Goal: Task Accomplishment & Management: Use online tool/utility

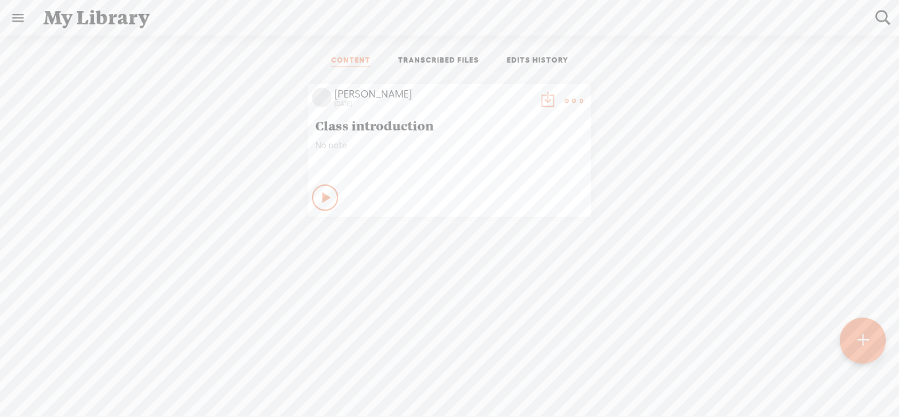
click at [857, 336] on t at bounding box center [862, 340] width 11 height 30
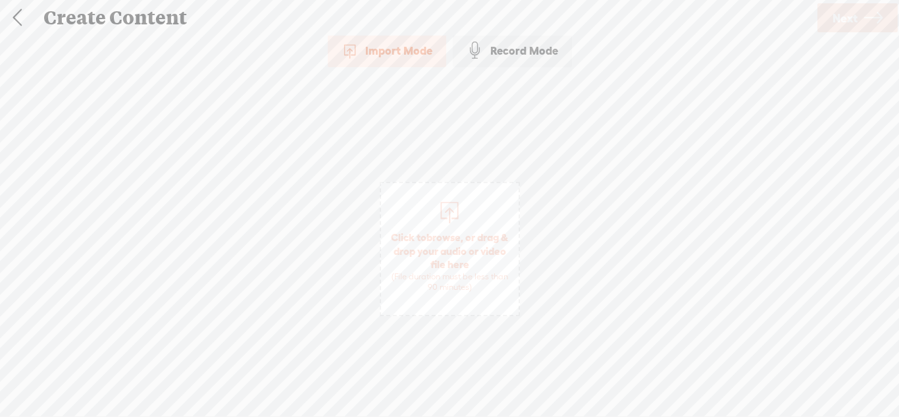
click at [515, 55] on div "Record Mode" at bounding box center [512, 50] width 119 height 33
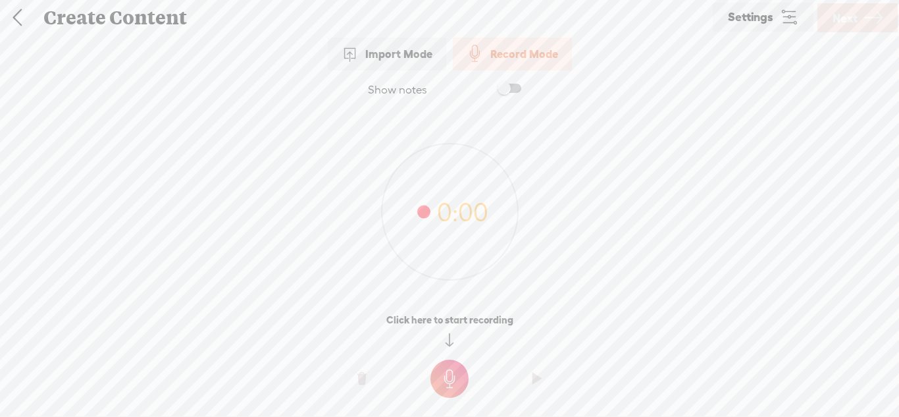
click at [731, 26] on link "Settings" at bounding box center [763, 17] width 101 height 29
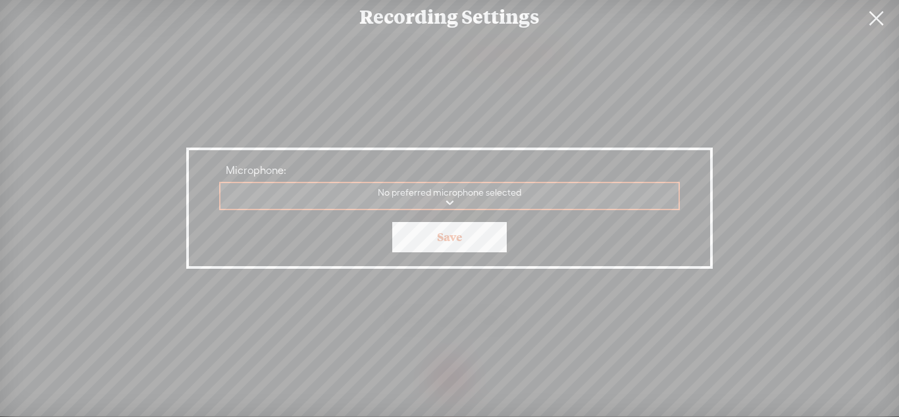
click at [477, 198] on select "Built-in mic No preferred microphone selected" at bounding box center [450, 196] width 459 height 27
click at [481, 200] on select "Built-in mic No preferred microphone selected" at bounding box center [450, 196] width 459 height 27
click at [879, 27] on link at bounding box center [876, 18] width 33 height 37
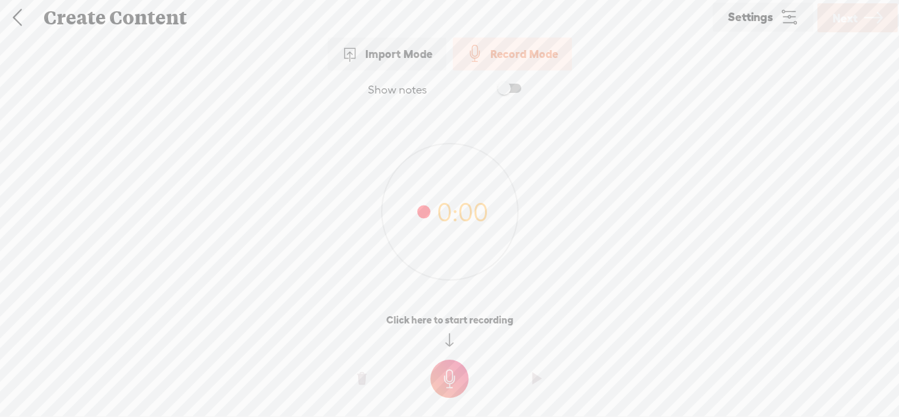
click at [763, 17] on span "Settings" at bounding box center [750, 17] width 45 height 13
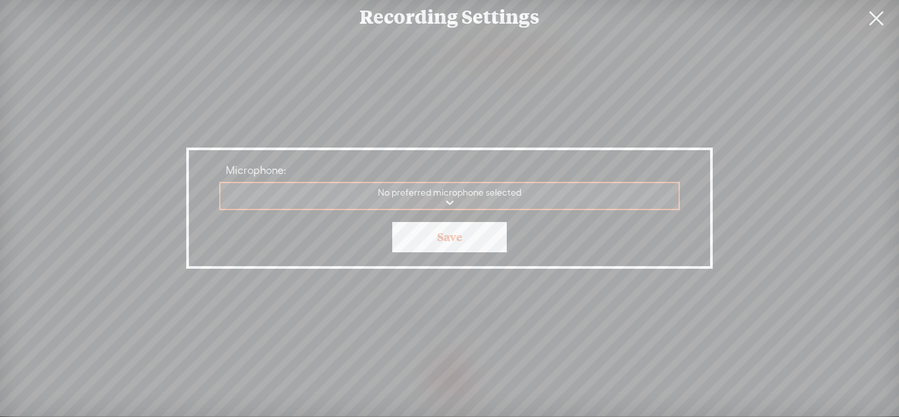
click at [553, 194] on select "Mic Built-in mic No preferred microphone selected" at bounding box center [450, 196] width 459 height 27
select select "4fb3f9934baaaabe31e30f260eb2ef1f462bc82693af58c56469ab7a058405ad"
click at [221, 183] on select "Mic Built-in mic No preferred microphone selected" at bounding box center [450, 196] width 459 height 27
click at [486, 241] on link "Save" at bounding box center [449, 237] width 115 height 30
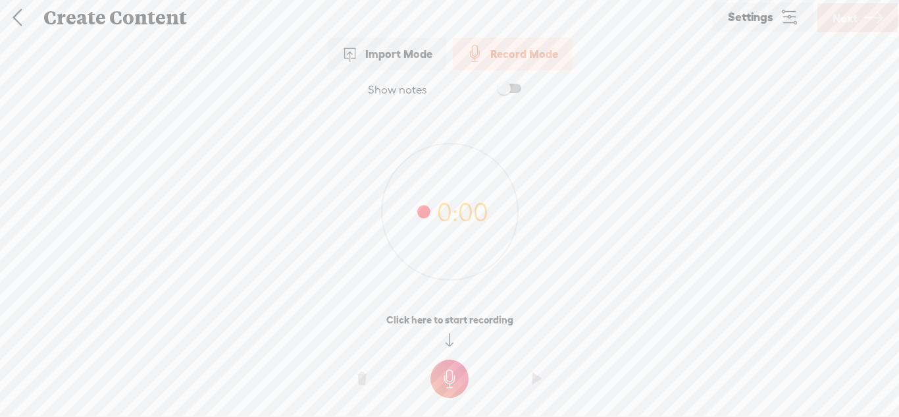
click at [458, 380] on t at bounding box center [450, 378] width 38 height 38
click at [458, 380] on t at bounding box center [450, 388] width 38 height 38
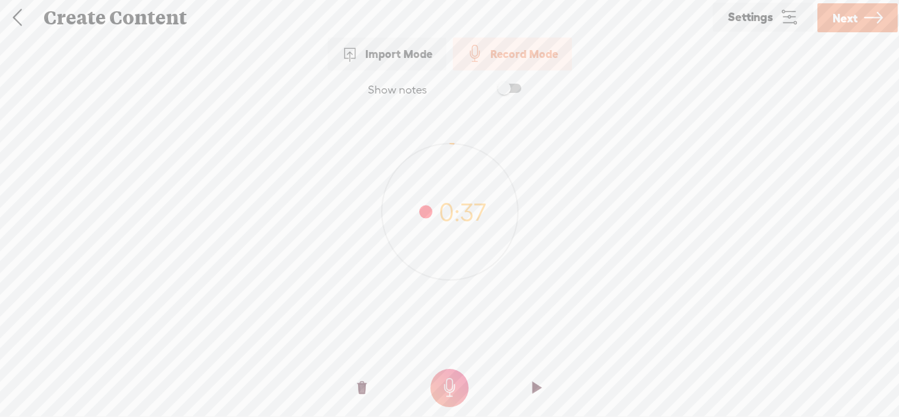
click at [539, 383] on t at bounding box center [537, 387] width 9 height 39
click at [548, 374] on o at bounding box center [537, 387] width 53 height 39
click at [352, 390] on o at bounding box center [362, 387] width 53 height 39
click at [357, 387] on t at bounding box center [361, 387] width 9 height 39
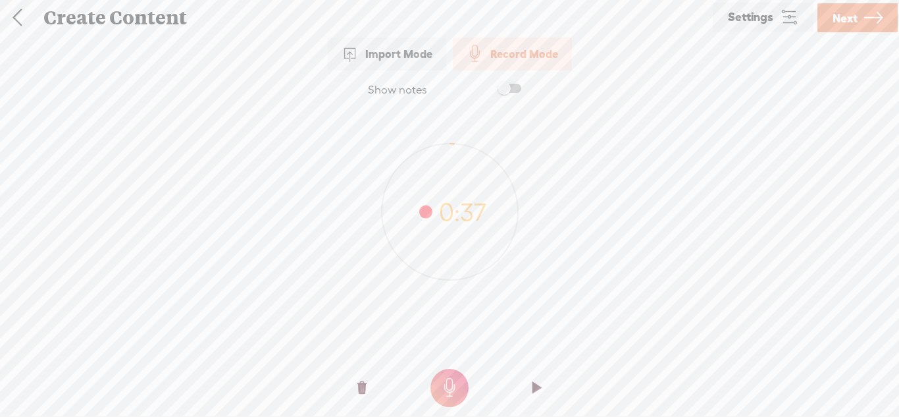
click at [361, 387] on t at bounding box center [361, 387] width 9 height 39
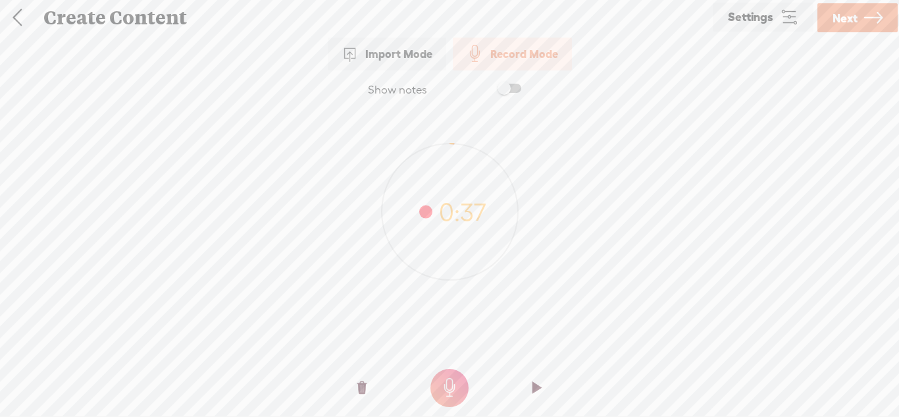
click at [361, 387] on t at bounding box center [361, 387] width 9 height 39
click at [369, 386] on o at bounding box center [362, 387] width 53 height 39
click at [457, 390] on t at bounding box center [450, 388] width 38 height 38
click at [355, 389] on o at bounding box center [362, 387] width 53 height 39
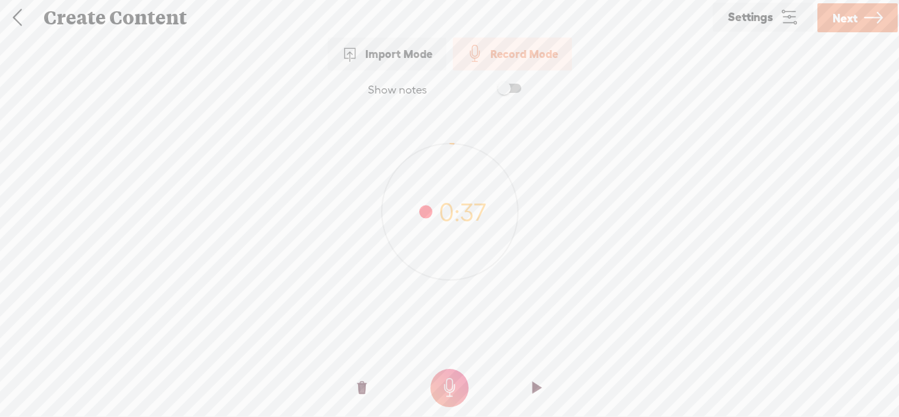
click at [355, 389] on o at bounding box center [362, 387] width 53 height 39
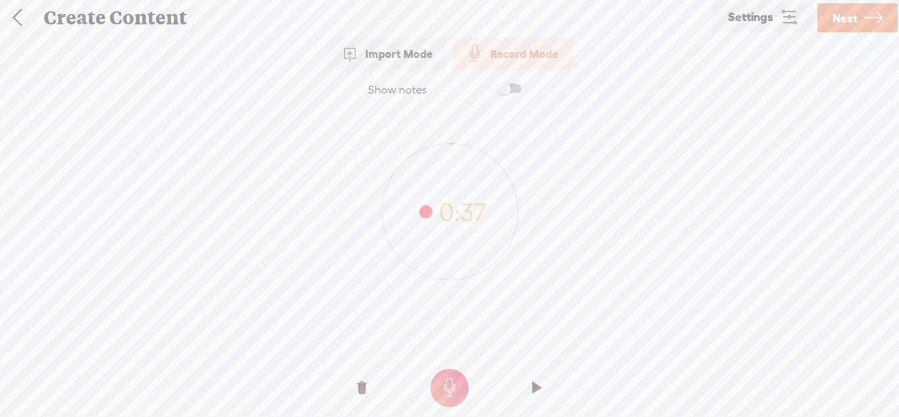
click at [28, 20] on link at bounding box center [17, 18] width 33 height 34
click at [24, 20] on link at bounding box center [17, 18] width 33 height 34
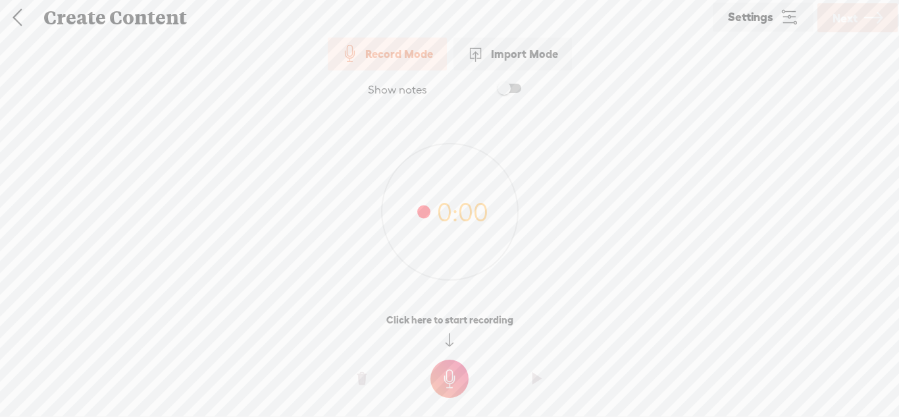
click at [441, 379] on t at bounding box center [450, 378] width 38 height 38
click at [441, 379] on t at bounding box center [450, 388] width 38 height 38
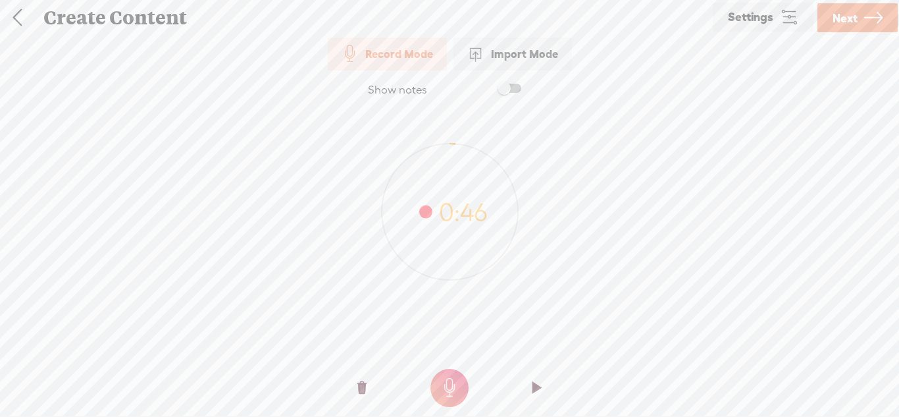
click at [354, 384] on o at bounding box center [362, 387] width 53 height 39
click at [458, 384] on t at bounding box center [450, 388] width 38 height 38
click at [28, 20] on link at bounding box center [17, 18] width 33 height 34
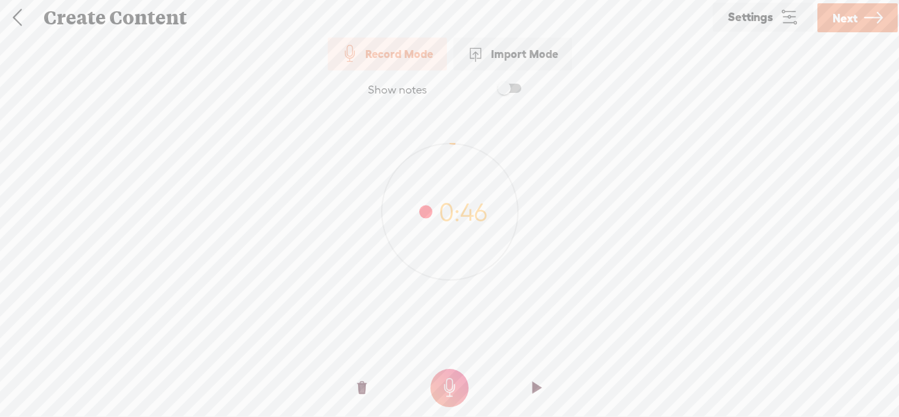
click at [28, 20] on link at bounding box center [17, 18] width 33 height 34
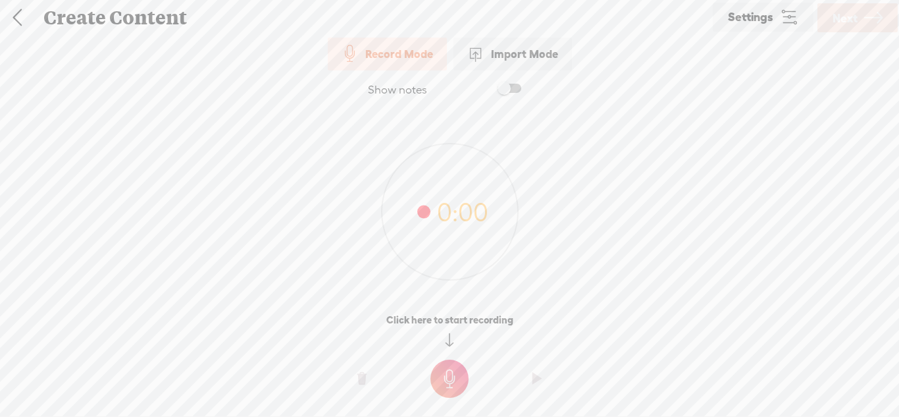
click at [449, 382] on t at bounding box center [450, 378] width 38 height 38
click at [449, 382] on t at bounding box center [450, 388] width 38 height 38
click at [449, 367] on t at bounding box center [450, 378] width 38 height 38
click at [441, 373] on t at bounding box center [450, 388] width 38 height 38
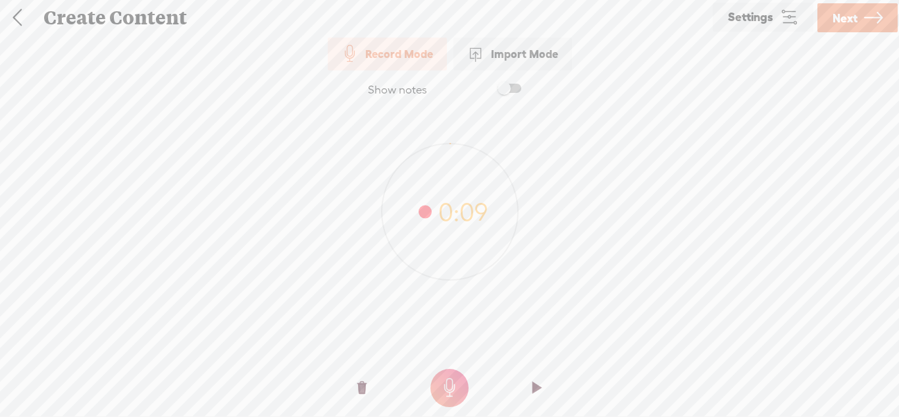
click at [862, 12] on link "Next" at bounding box center [858, 17] width 80 height 29
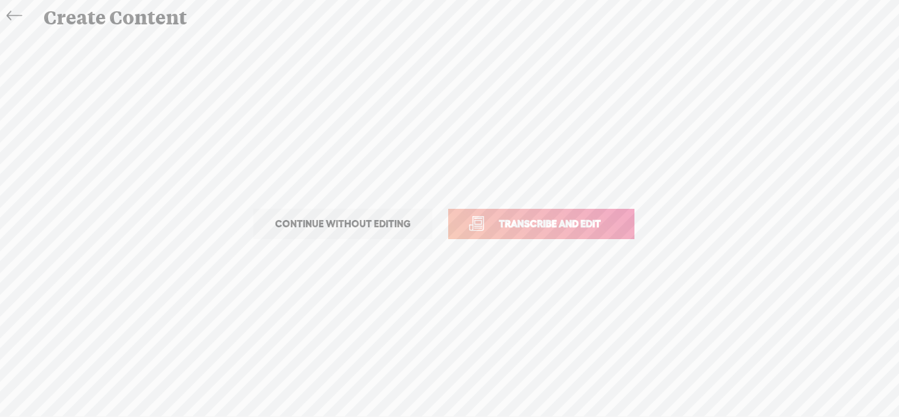
click at [394, 221] on span "Continue without editing" at bounding box center [342, 224] width 163 height 18
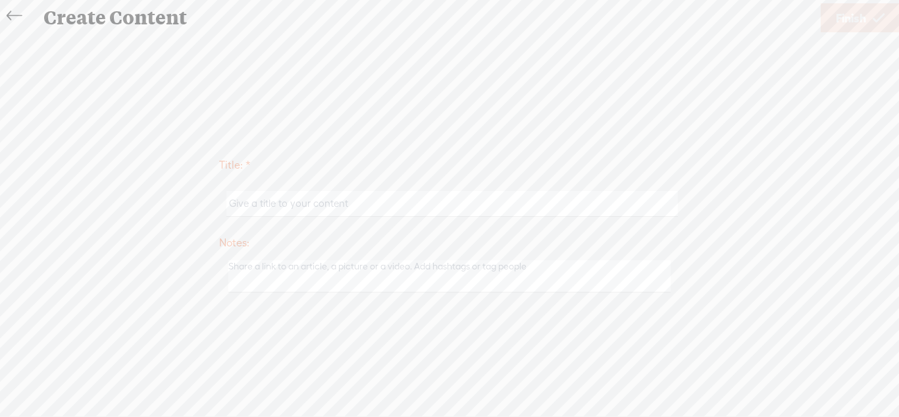
click at [16, 15] on icon at bounding box center [14, 16] width 15 height 30
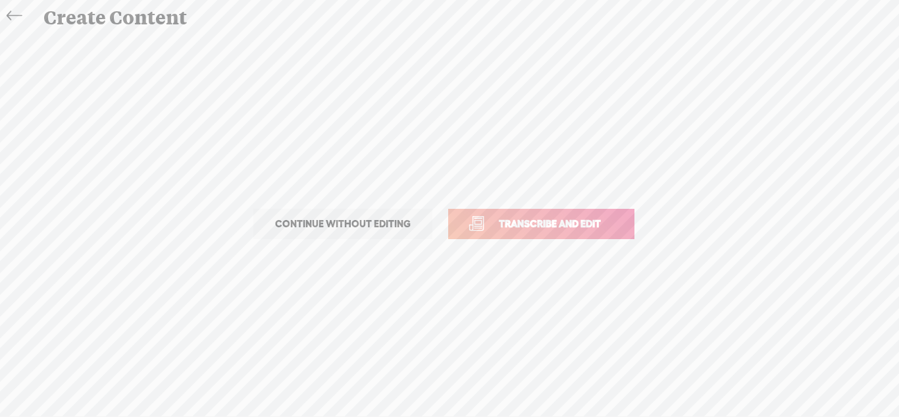
click at [16, 15] on icon at bounding box center [14, 16] width 15 height 30
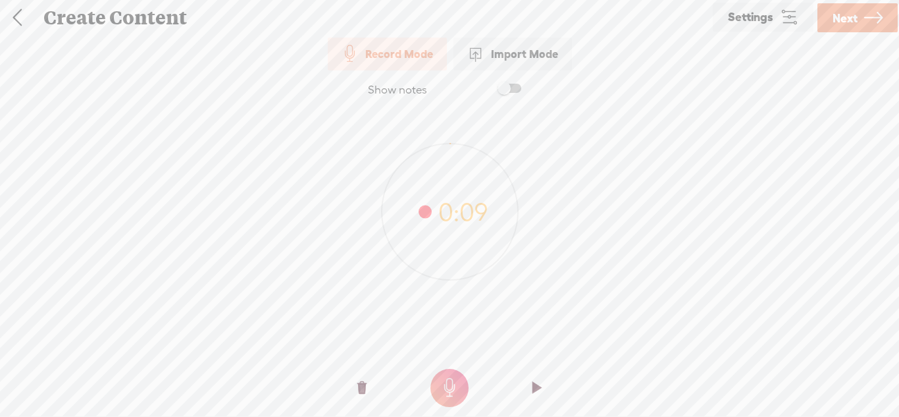
click at [16, 15] on link at bounding box center [17, 18] width 33 height 34
click at [369, 396] on o at bounding box center [362, 387] width 53 height 39
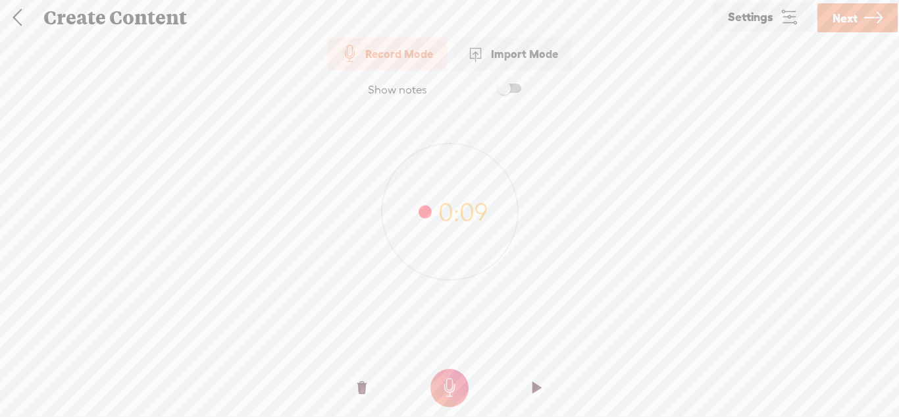
click at [369, 396] on o at bounding box center [362, 387] width 53 height 39
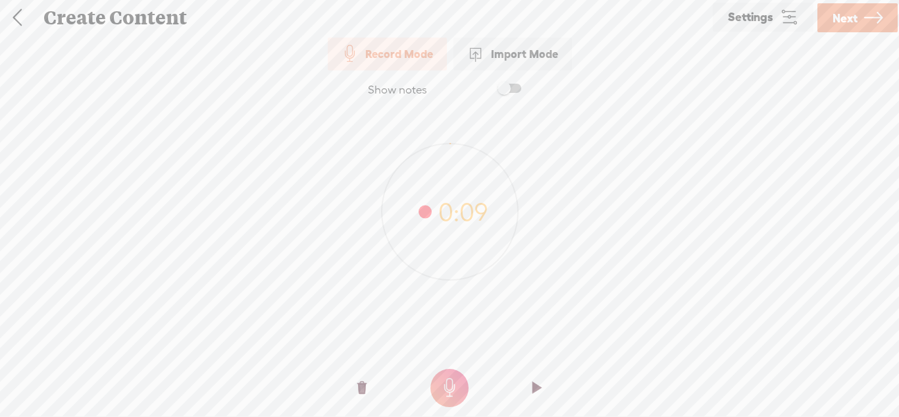
click at [369, 396] on o at bounding box center [362, 387] width 53 height 39
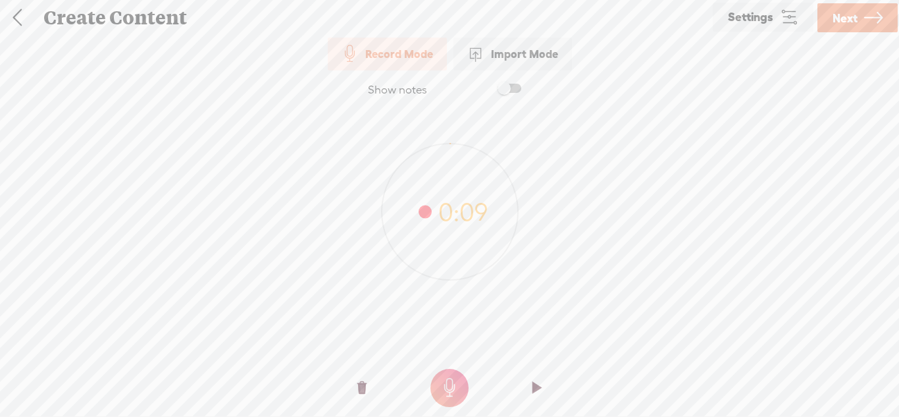
click at [369, 396] on o at bounding box center [362, 387] width 53 height 39
click at [355, 384] on o at bounding box center [362, 387] width 53 height 39
click at [353, 392] on o at bounding box center [362, 387] width 53 height 39
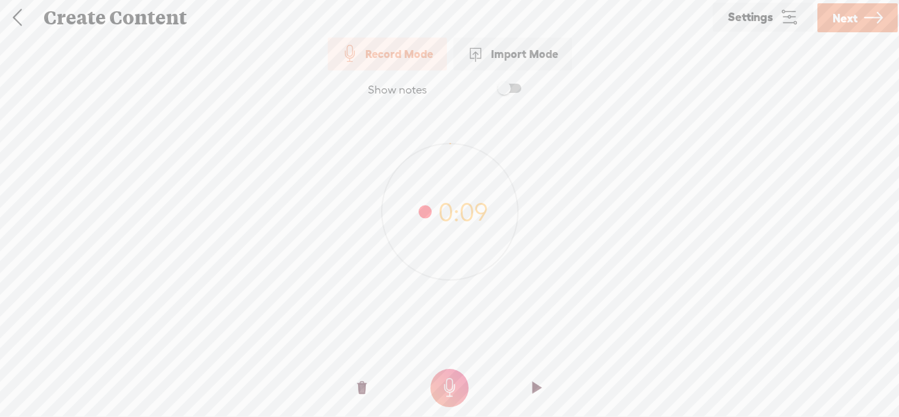
click at [366, 385] on t at bounding box center [361, 387] width 9 height 39
click at [370, 379] on o at bounding box center [362, 387] width 53 height 39
click at [361, 382] on t at bounding box center [361, 387] width 9 height 39
click at [365, 384] on t at bounding box center [361, 387] width 9 height 39
click at [364, 388] on t at bounding box center [361, 387] width 9 height 39
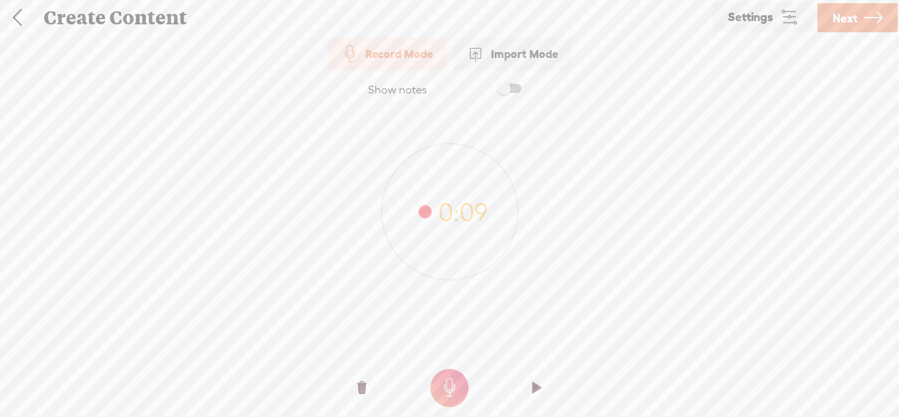
click at [365, 390] on t at bounding box center [361, 387] width 9 height 39
click at [360, 387] on t at bounding box center [361, 387] width 9 height 39
click at [365, 392] on t at bounding box center [361, 387] width 9 height 39
click at [361, 388] on t at bounding box center [361, 387] width 9 height 39
click at [365, 383] on t at bounding box center [361, 387] width 9 height 39
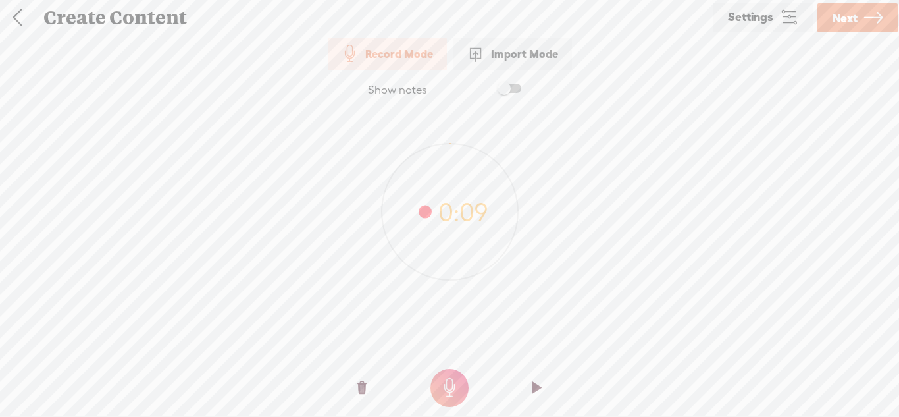
click at [363, 385] on t at bounding box center [361, 387] width 9 height 39
click at [542, 379] on t at bounding box center [537, 387] width 9 height 39
click at [541, 384] on t at bounding box center [537, 387] width 9 height 39
click at [14, 24] on link at bounding box center [17, 18] width 33 height 34
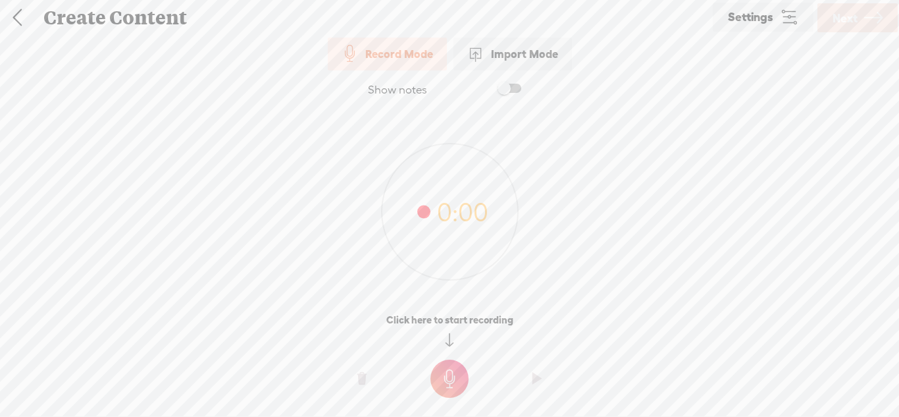
click at [458, 377] on t at bounding box center [450, 378] width 38 height 38
click at [458, 377] on t at bounding box center [450, 388] width 38 height 38
click at [443, 372] on t at bounding box center [450, 378] width 38 height 38
click at [442, 372] on t at bounding box center [450, 388] width 38 height 38
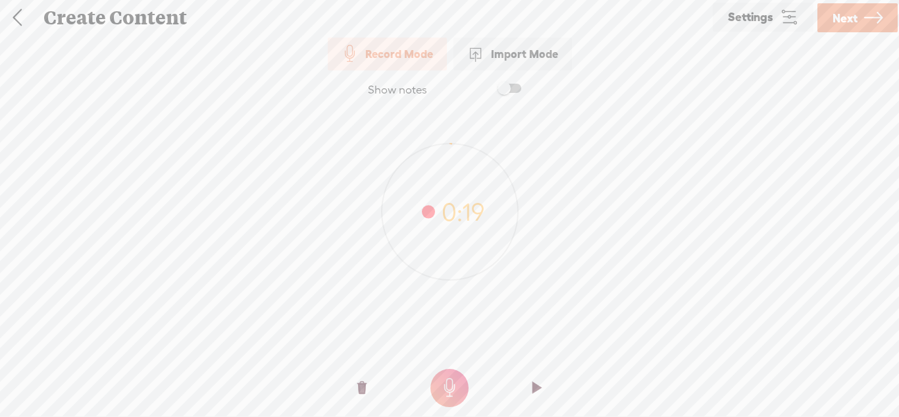
click at [442, 372] on t at bounding box center [450, 388] width 38 height 38
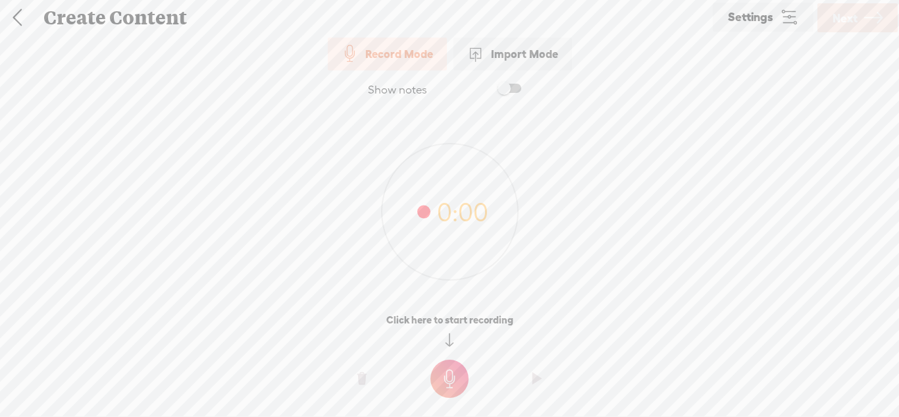
click at [456, 362] on t at bounding box center [450, 378] width 38 height 38
click at [456, 377] on t at bounding box center [450, 388] width 38 height 38
click at [444, 371] on t at bounding box center [450, 378] width 38 height 38
click at [444, 371] on t at bounding box center [450, 388] width 38 height 38
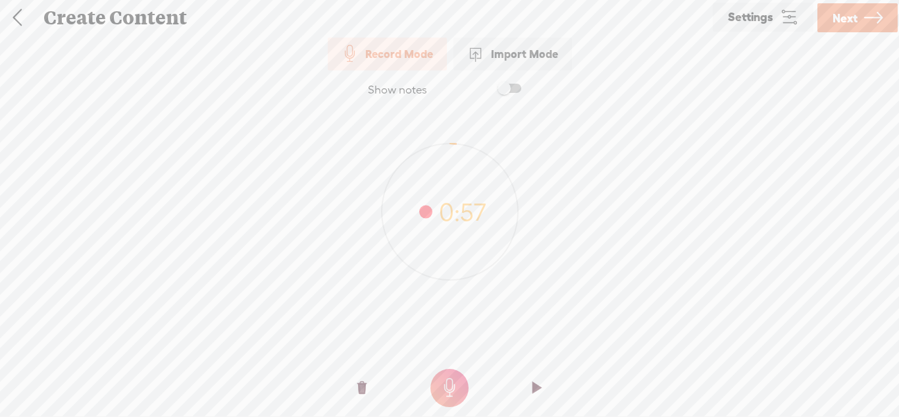
click at [848, 26] on span "Next" at bounding box center [845, 18] width 25 height 34
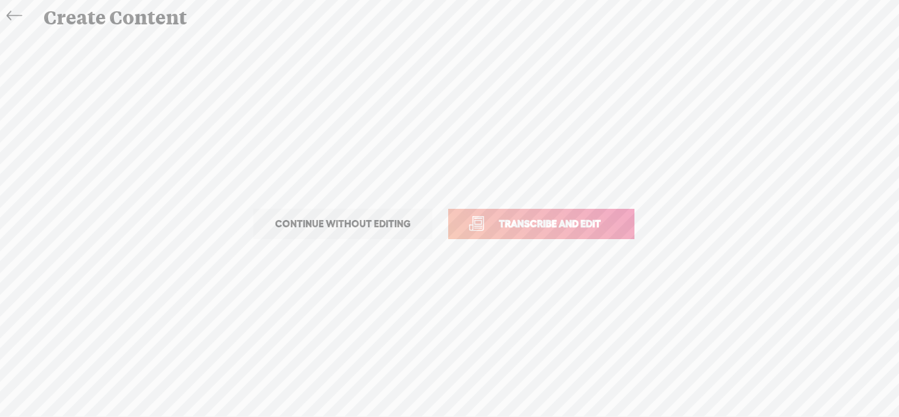
click at [618, 215] on link "Transcribe and edit" at bounding box center [541, 224] width 186 height 30
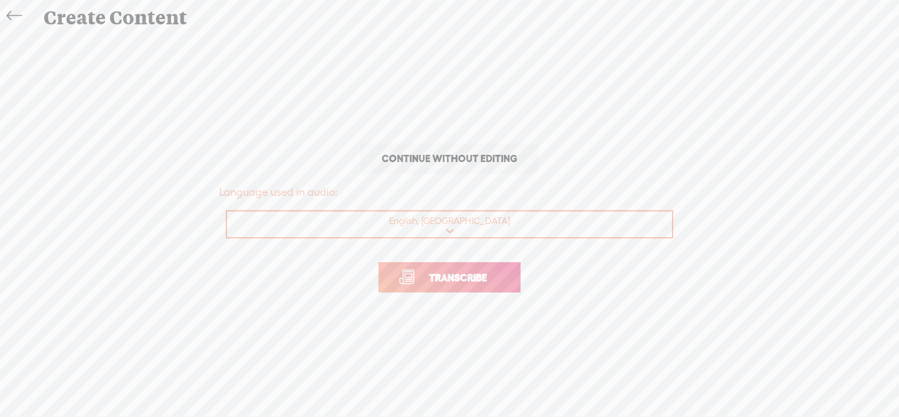
click at [469, 274] on span "Transcribe" at bounding box center [458, 277] width 86 height 15
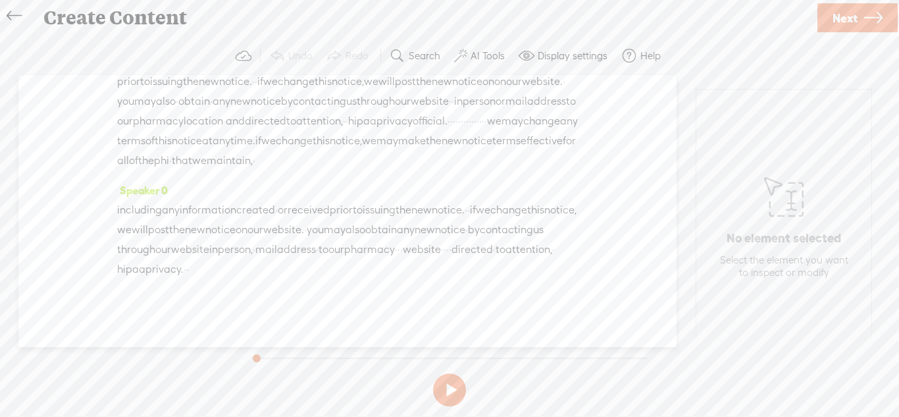
scroll to position [72, 0]
click at [446, 257] on span "·" at bounding box center [447, 247] width 3 height 20
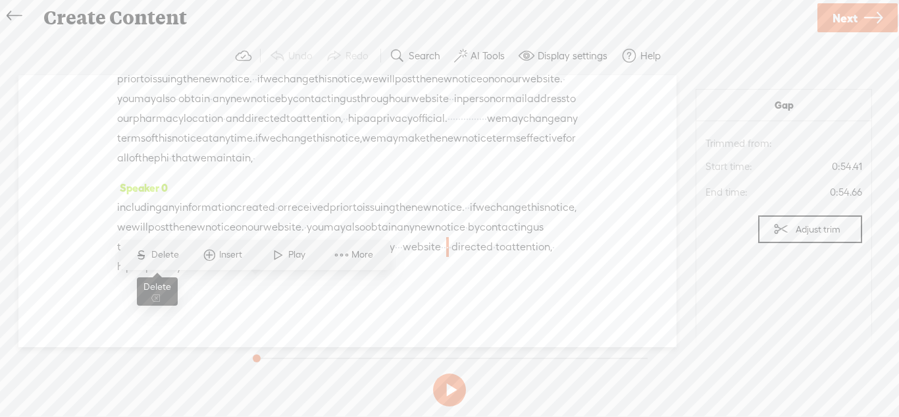
click at [160, 253] on span "Delete" at bounding box center [166, 254] width 31 height 13
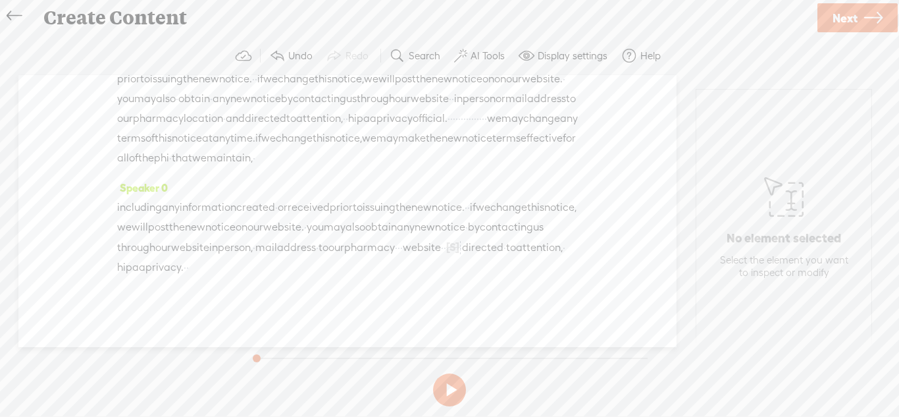
click at [441, 257] on span "·" at bounding box center [442, 248] width 3 height 20
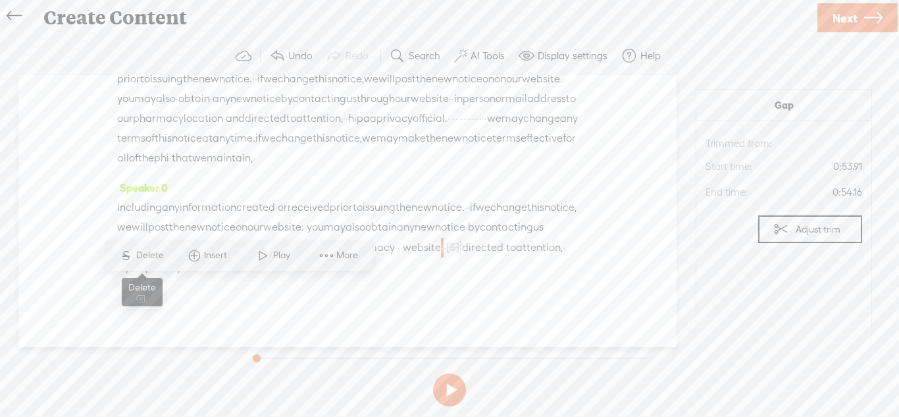
click at [165, 261] on span "Delete" at bounding box center [151, 255] width 31 height 13
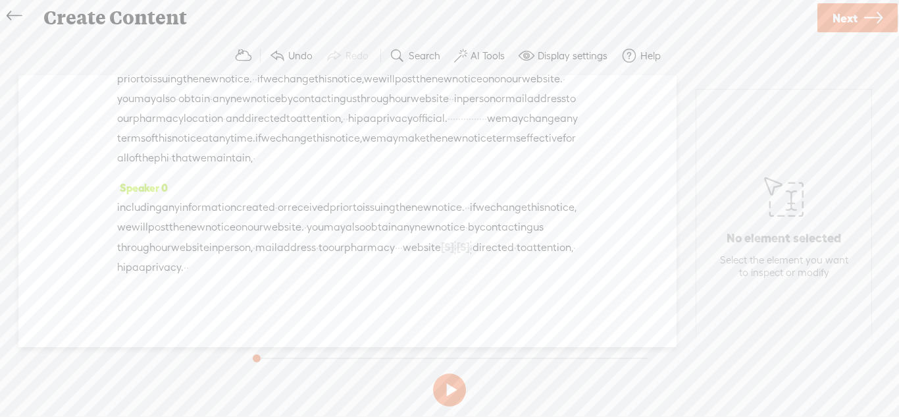
scroll to position [72, 0]
click at [454, 257] on span "·" at bounding box center [455, 248] width 3 height 20
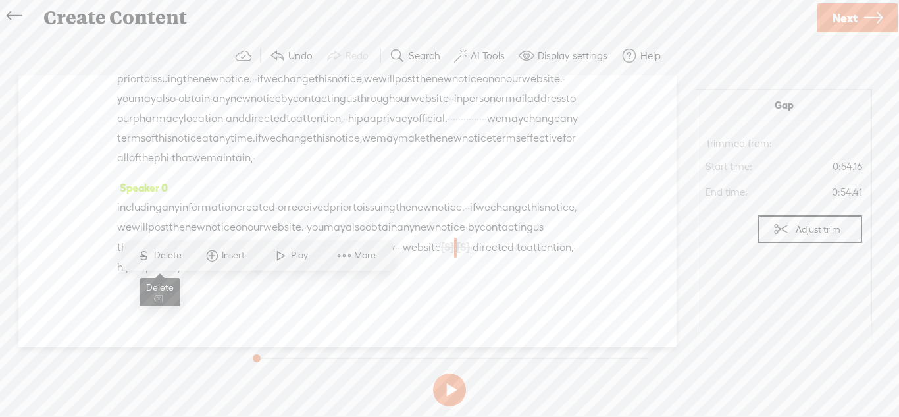
click at [160, 257] on span "Delete" at bounding box center [169, 255] width 31 height 13
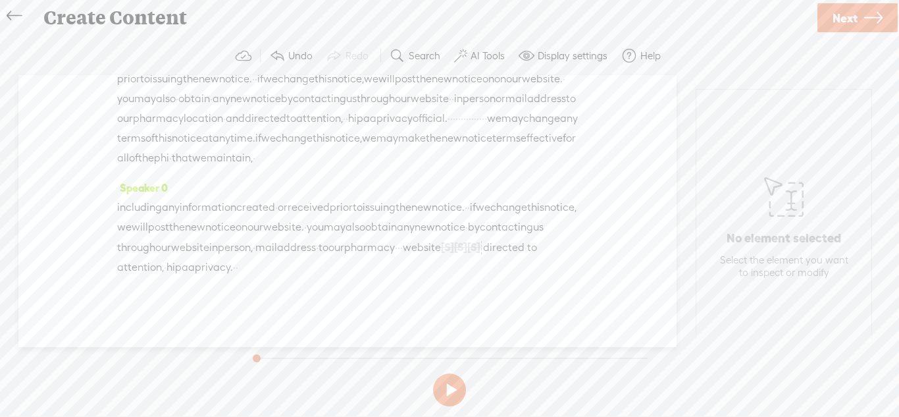
click at [481, 257] on span "·" at bounding box center [482, 248] width 3 height 20
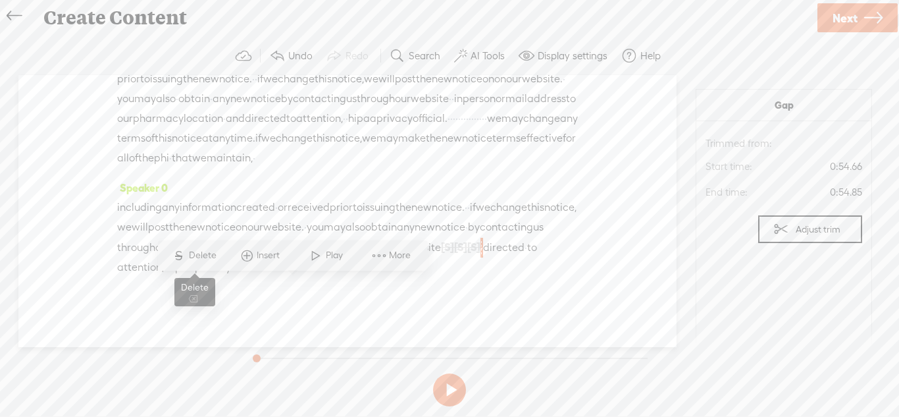
click at [204, 261] on span "Delete" at bounding box center [204, 255] width 31 height 13
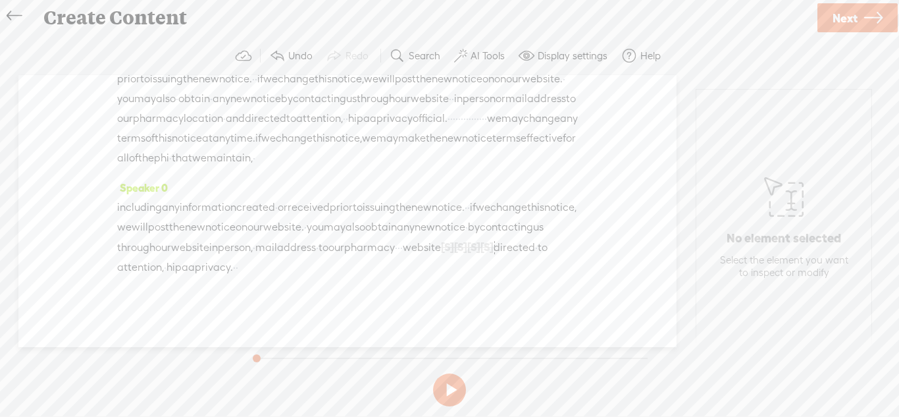
drag, startPoint x: 187, startPoint y: 284, endPoint x: 176, endPoint y: 282, distance: 11.3
click at [176, 277] on div "including any information created · or received prior to issuing the new notice…" at bounding box center [347, 237] width 461 height 80
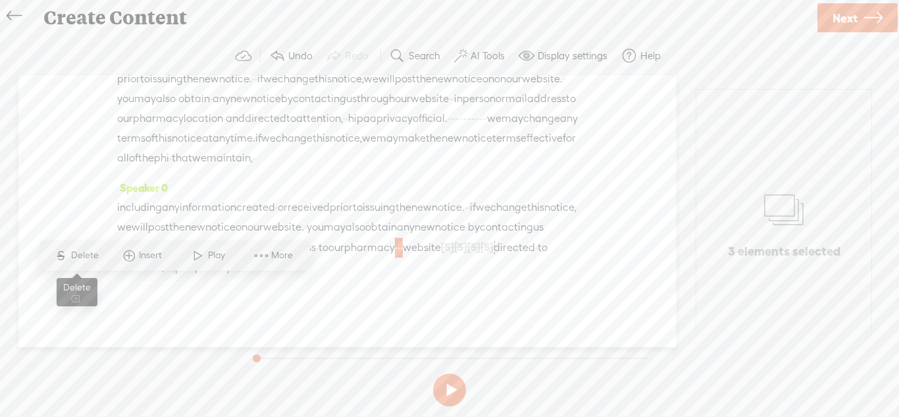
click at [103, 258] on span "S Delete" at bounding box center [76, 256] width 66 height 24
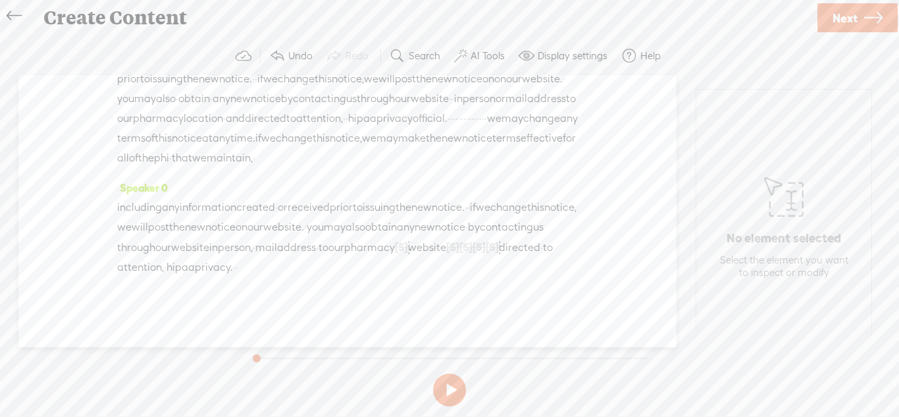
click at [255, 257] on span "·" at bounding box center [254, 248] width 3 height 20
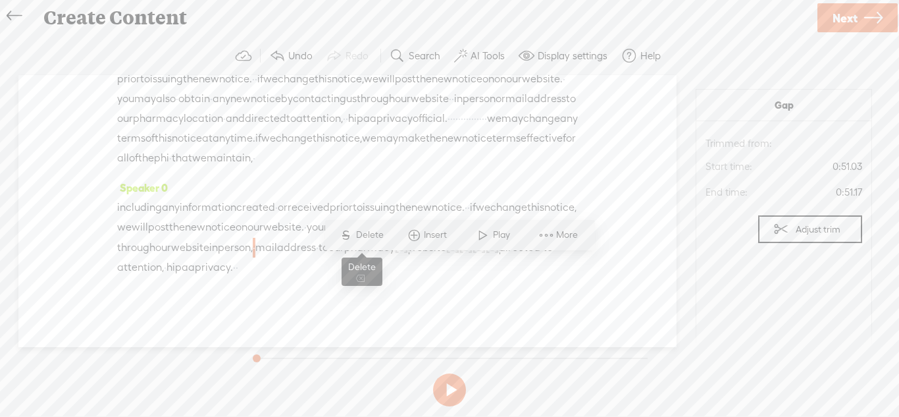
click at [375, 240] on span "Delete" at bounding box center [371, 234] width 31 height 13
click at [167, 277] on span "·" at bounding box center [165, 267] width 3 height 20
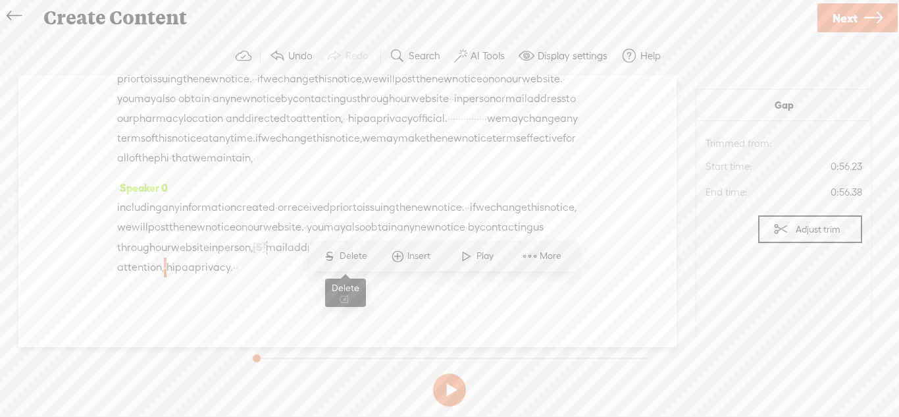
click at [359, 252] on span "Delete" at bounding box center [355, 255] width 31 height 13
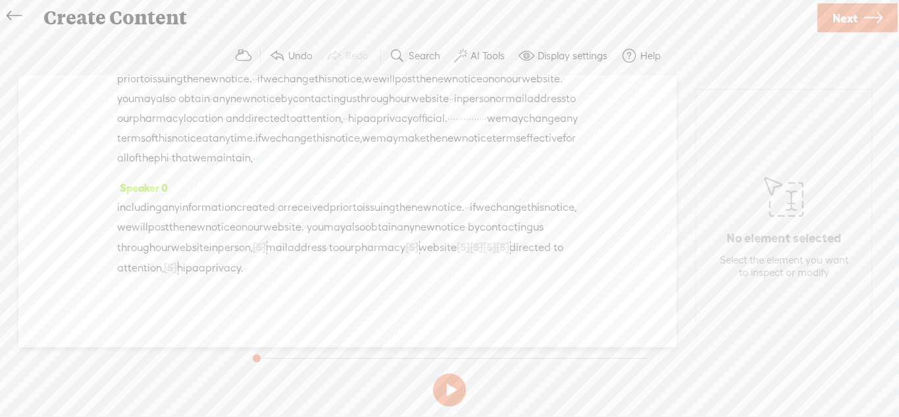
click at [551, 257] on span "·" at bounding box center [552, 248] width 3 height 20
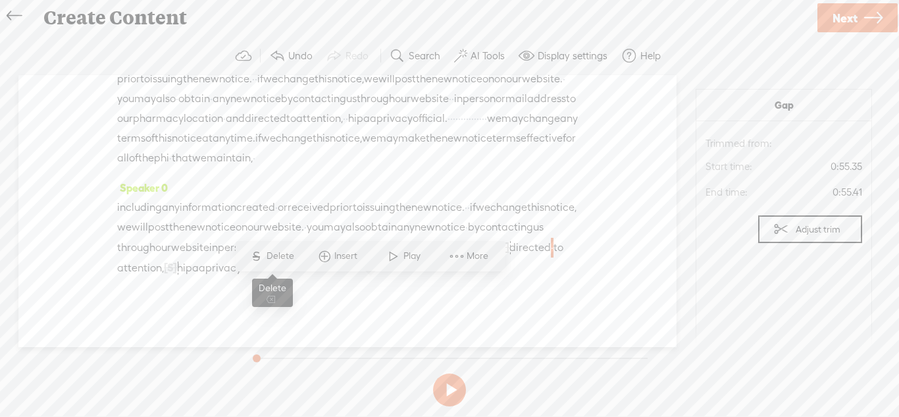
click at [290, 259] on span "Delete" at bounding box center [282, 255] width 31 height 13
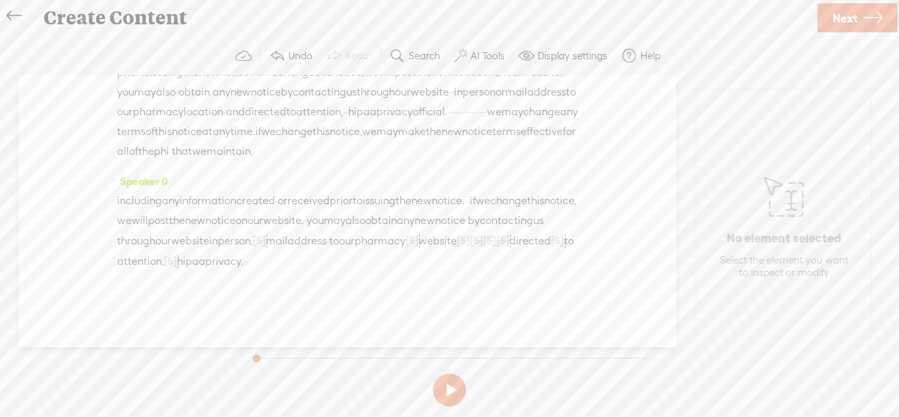
scroll to position [80, 0]
drag, startPoint x: 543, startPoint y: 279, endPoint x: 560, endPoint y: 278, distance: 16.5
click at [560, 271] on div "including any information created · or received prior to issuing the new notice…" at bounding box center [347, 231] width 461 height 80
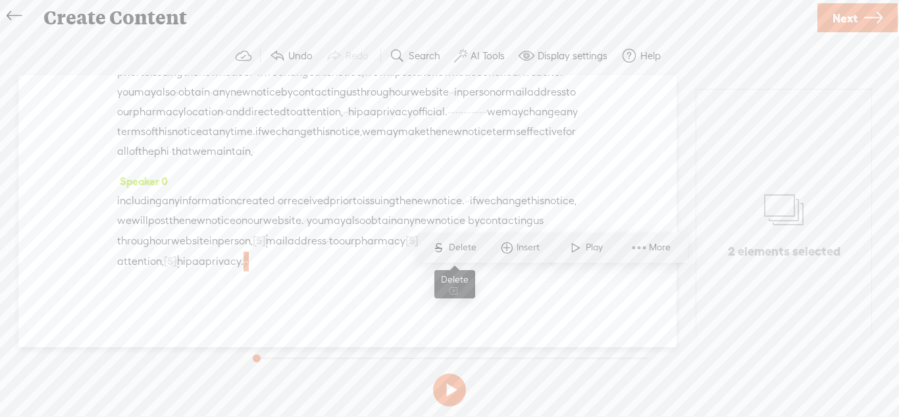
click at [467, 247] on span "Delete" at bounding box center [464, 247] width 31 height 13
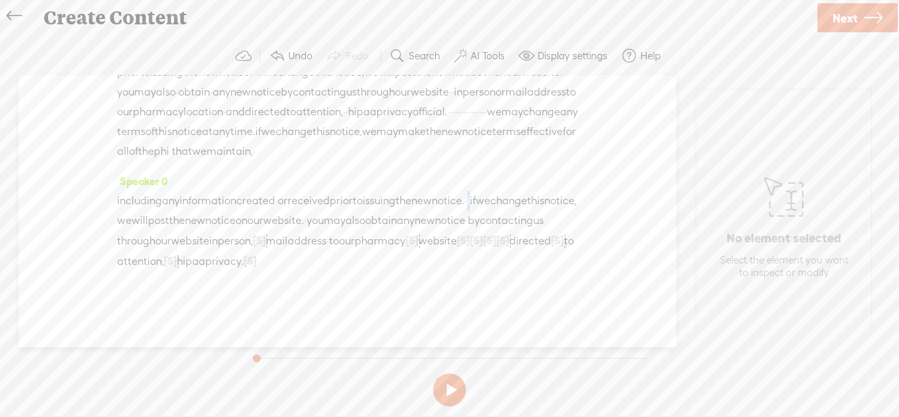
drag, startPoint x: 534, startPoint y: 223, endPoint x: 525, endPoint y: 221, distance: 9.3
click at [525, 221] on div "including any information created · or received prior to issuing the new notice…" at bounding box center [347, 231] width 461 height 80
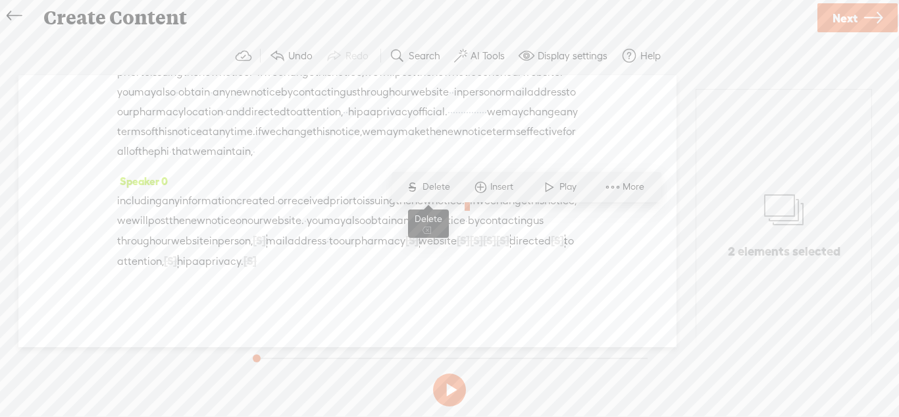
click at [432, 191] on span "Delete" at bounding box center [438, 186] width 31 height 13
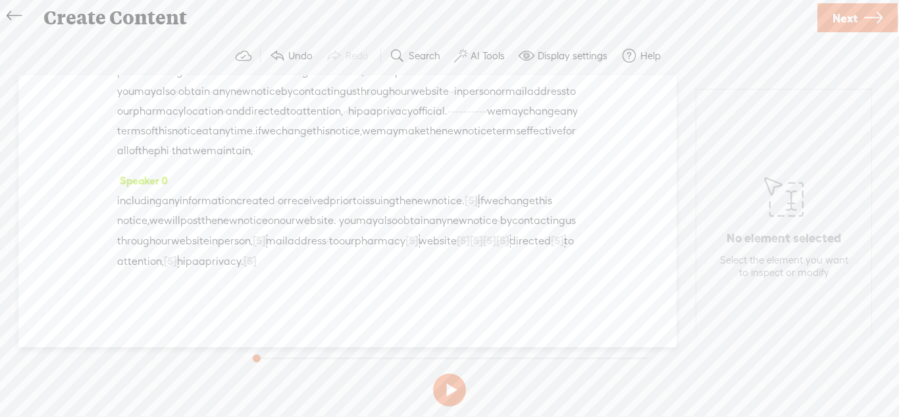
click at [498, 230] on span "·" at bounding box center [499, 221] width 3 height 20
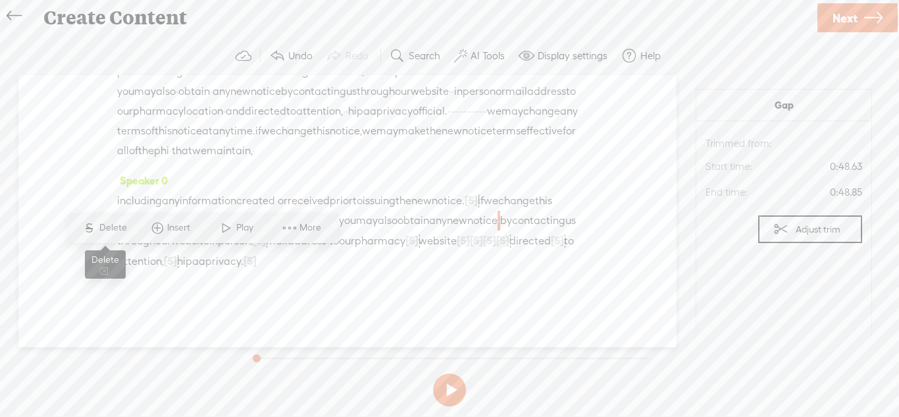
click at [113, 234] on span "S Delete" at bounding box center [105, 228] width 66 height 24
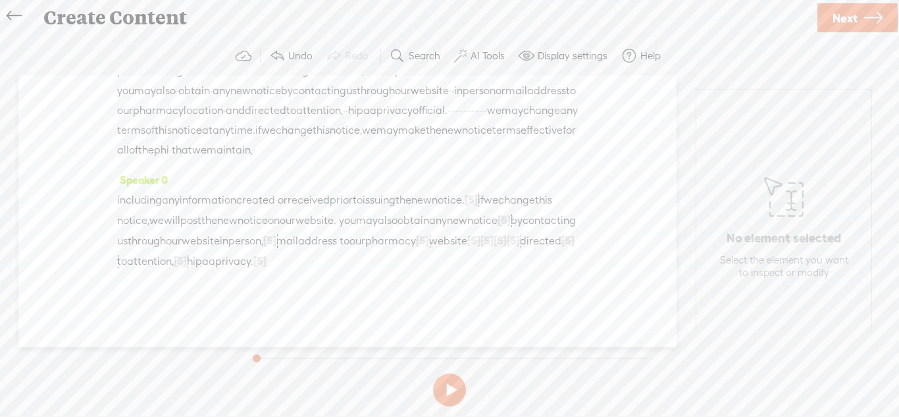
click at [340, 251] on span "·" at bounding box center [338, 241] width 3 height 20
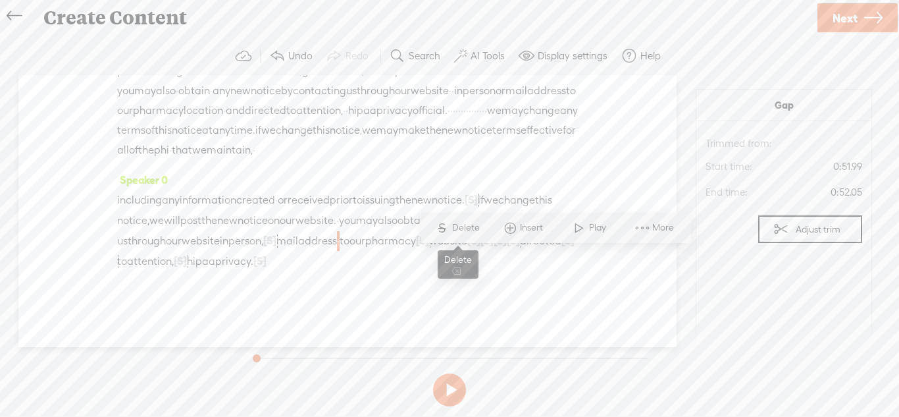
click at [460, 225] on span "Delete" at bounding box center [467, 227] width 31 height 13
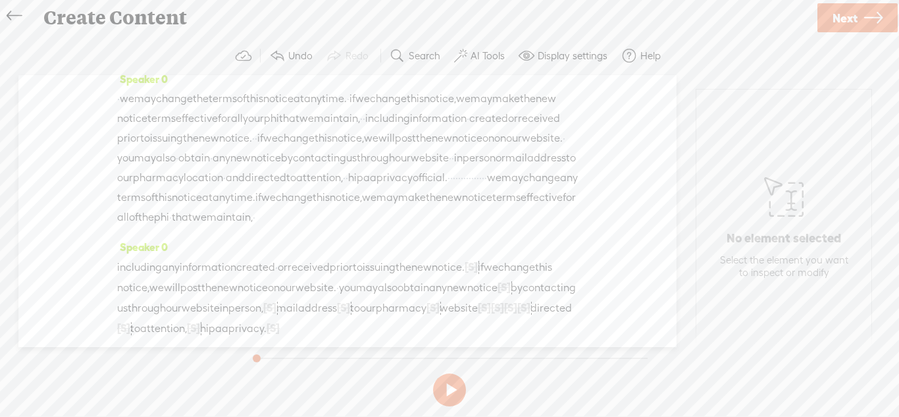
scroll to position [0, 0]
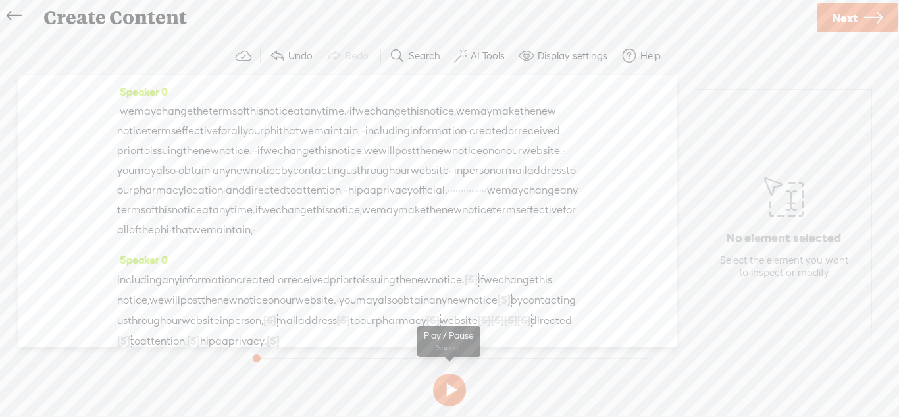
click at [452, 392] on button at bounding box center [449, 389] width 33 height 33
drag, startPoint x: 520, startPoint y: 131, endPoint x: 513, endPoint y: 130, distance: 7.4
click at [513, 130] on div "· we may change the terms of this notice at any time. · if we change this notic…" at bounding box center [347, 170] width 461 height 138
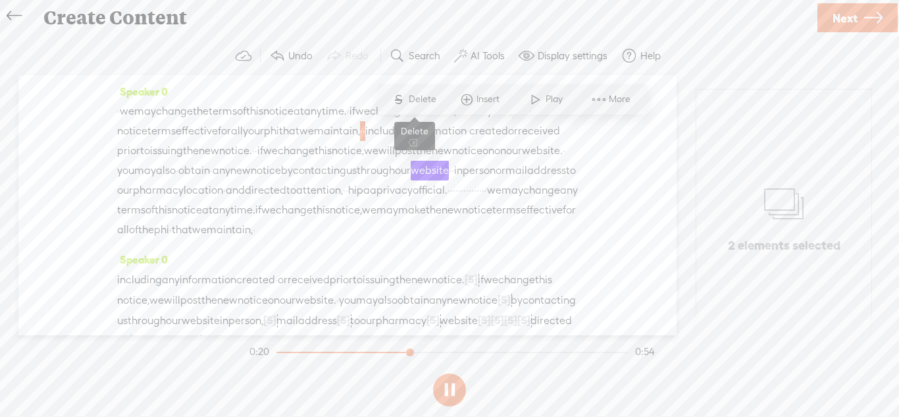
click at [431, 95] on span "Delete" at bounding box center [424, 99] width 31 height 13
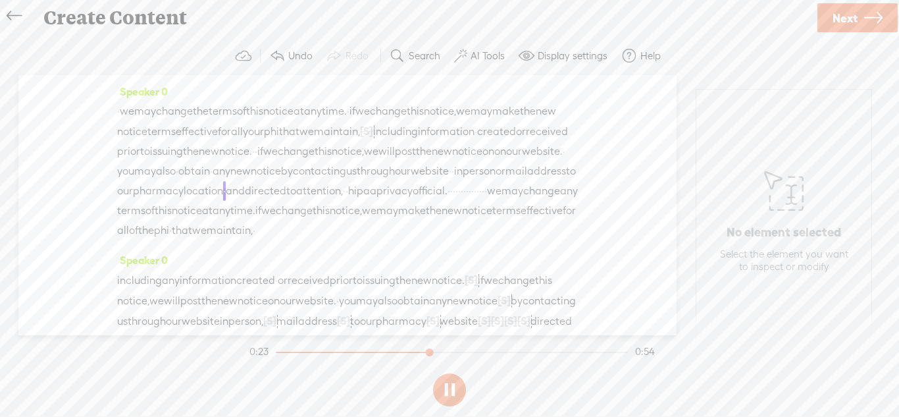
click at [457, 151] on div "· we may change the terms of this notice at any time. · if we change this notic…" at bounding box center [347, 170] width 461 height 139
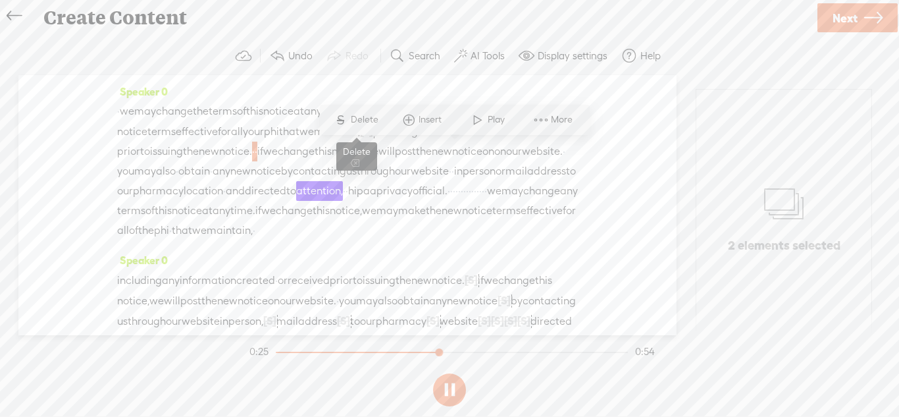
click at [359, 120] on span "Delete" at bounding box center [366, 119] width 31 height 13
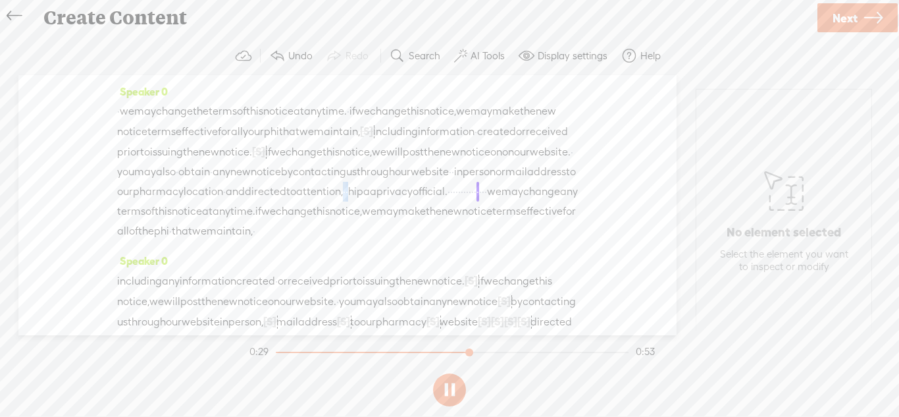
drag, startPoint x: 367, startPoint y: 213, endPoint x: 358, endPoint y: 211, distance: 9.4
click at [358, 211] on div "· we may change the terms of this notice at any time. · if we change this notic…" at bounding box center [347, 171] width 461 height 140
click at [263, 181] on span "Delete" at bounding box center [272, 179] width 31 height 13
drag, startPoint x: 384, startPoint y: 187, endPoint x: 376, endPoint y: 186, distance: 8.6
click at [376, 186] on div "· we may change the terms of this notice at any time. · if we change this notic…" at bounding box center [347, 171] width 461 height 140
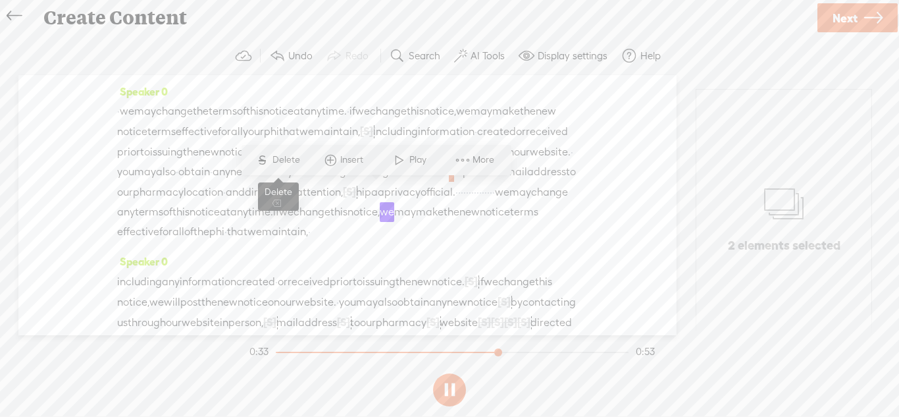
click at [286, 163] on span "Delete" at bounding box center [288, 159] width 31 height 13
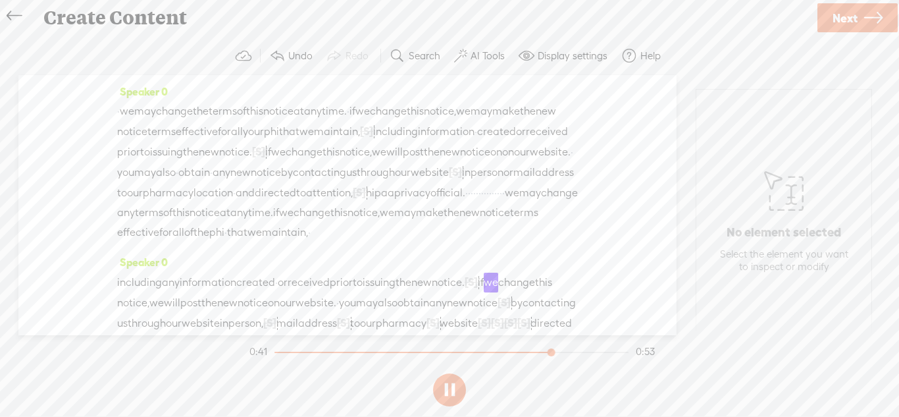
click at [278, 292] on span "·" at bounding box center [276, 283] width 3 height 20
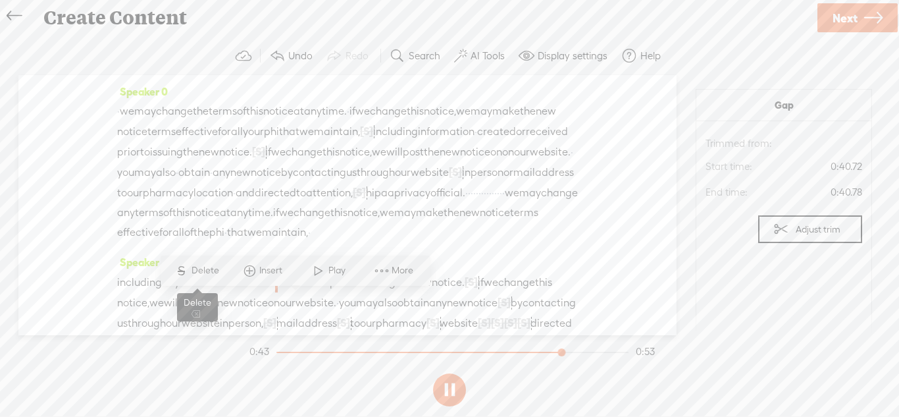
click at [207, 268] on span "Delete" at bounding box center [207, 270] width 31 height 13
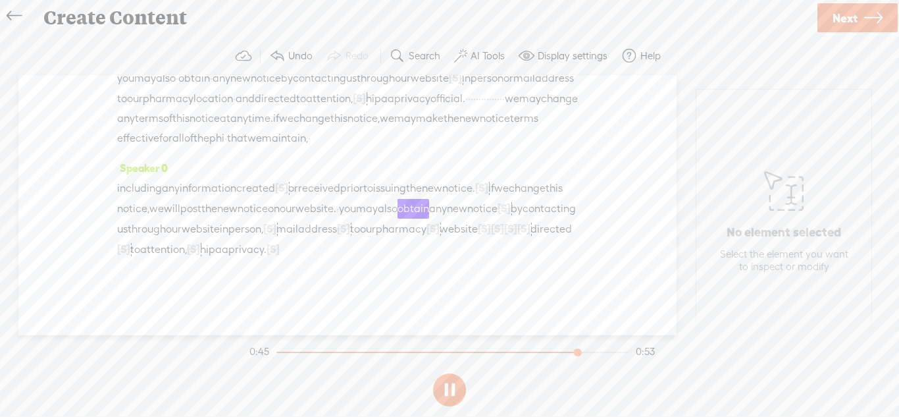
scroll to position [134, 0]
click at [339, 199] on span "·" at bounding box center [337, 209] width 3 height 20
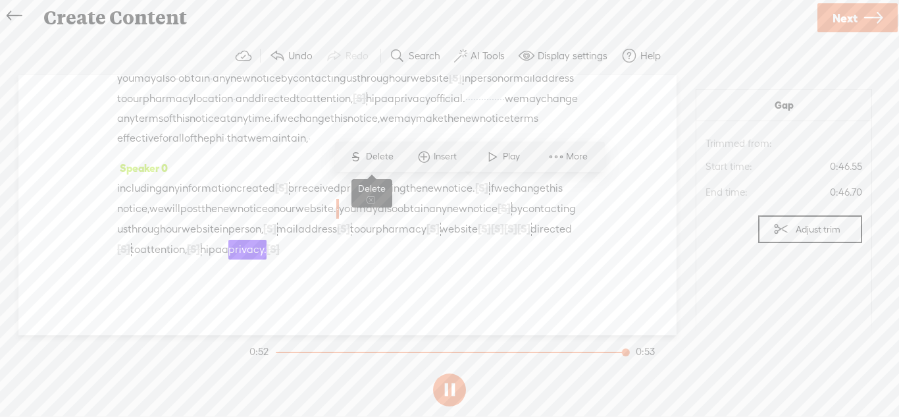
click at [378, 161] on span "Delete" at bounding box center [381, 156] width 31 height 13
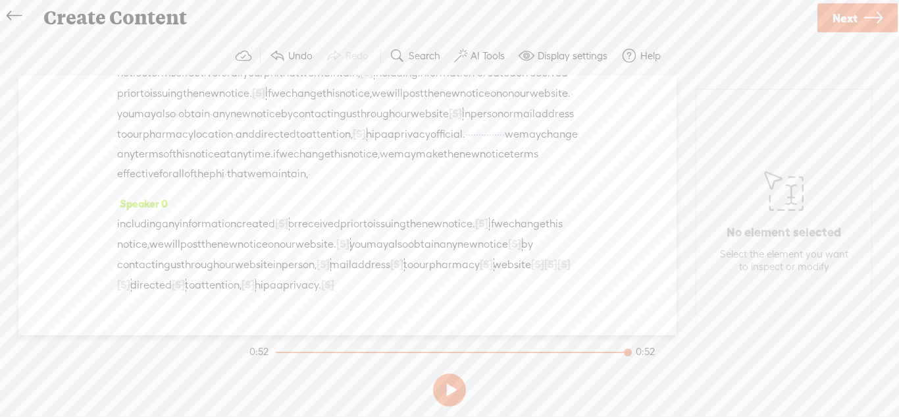
scroll to position [57, 0]
drag, startPoint x: 516, startPoint y: 155, endPoint x: 543, endPoint y: 158, distance: 27.1
click at [543, 158] on div "· we may change the terms of this notice at any time. · if we change this notic…" at bounding box center [347, 114] width 461 height 141
drag, startPoint x: 488, startPoint y: 152, endPoint x: 518, endPoint y: 154, distance: 30.3
click at [518, 154] on div "· we may change the terms of this notice at any time. · if we change this notic…" at bounding box center [347, 114] width 461 height 141
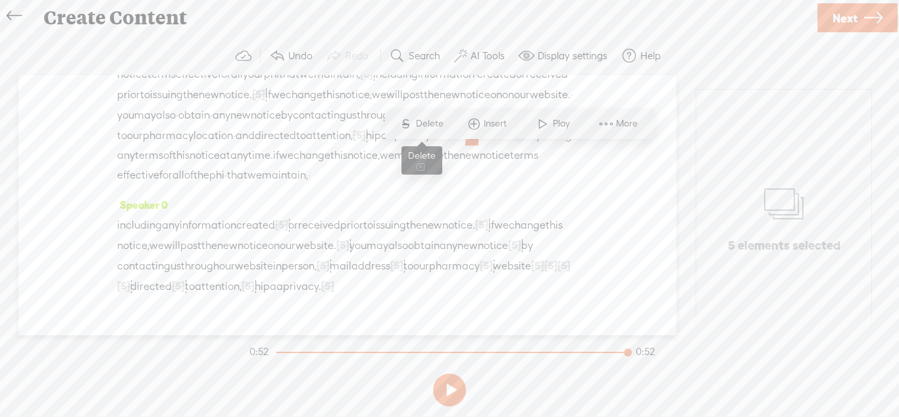
click at [429, 118] on span "Delete" at bounding box center [431, 123] width 31 height 13
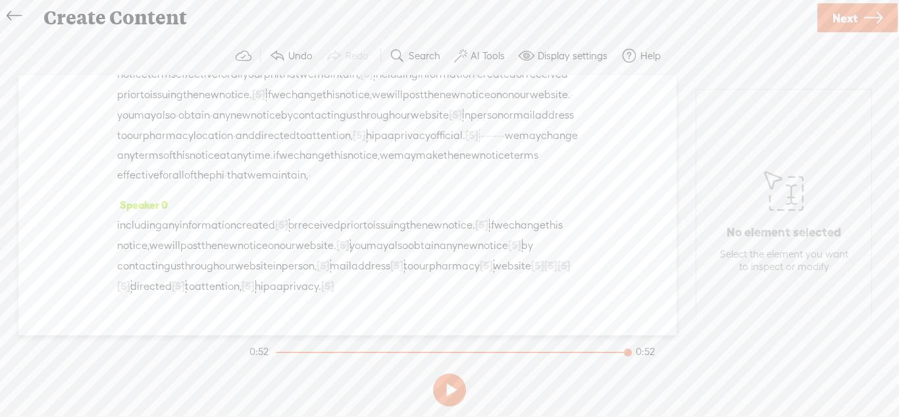
click at [854, 24] on span "Next" at bounding box center [845, 18] width 25 height 34
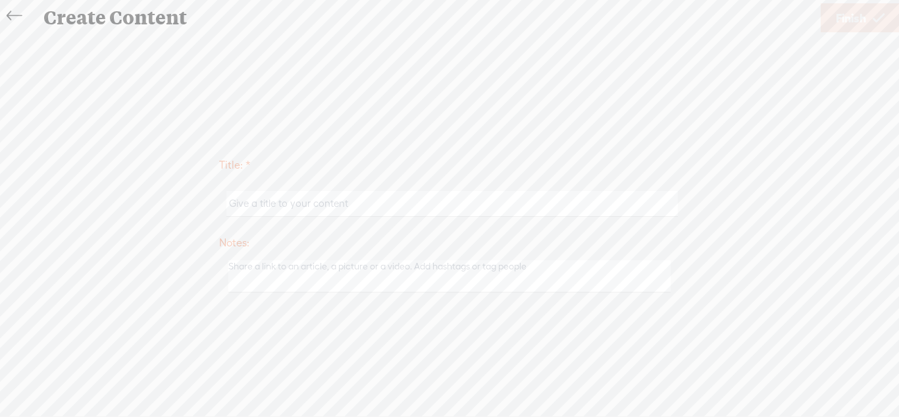
click at [500, 206] on input "text" at bounding box center [451, 204] width 451 height 26
type input "Notication take 1"
click at [410, 280] on textarea at bounding box center [449, 276] width 442 height 32
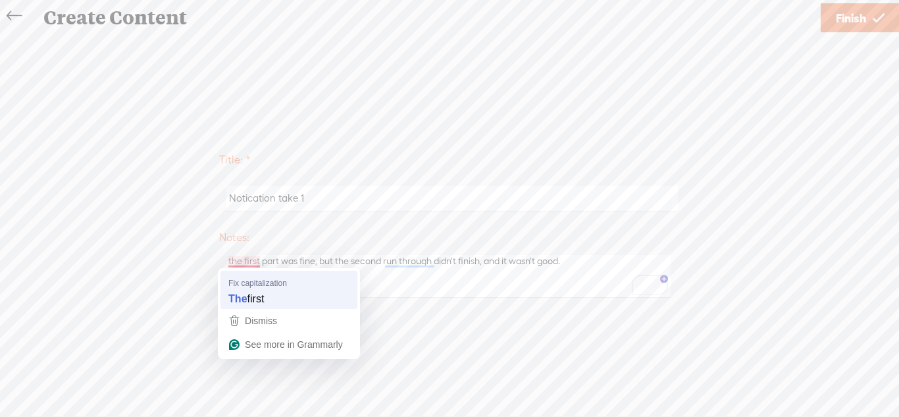
type textarea "The first part was fine, but the second run through didn't finish, and it wasn'…"
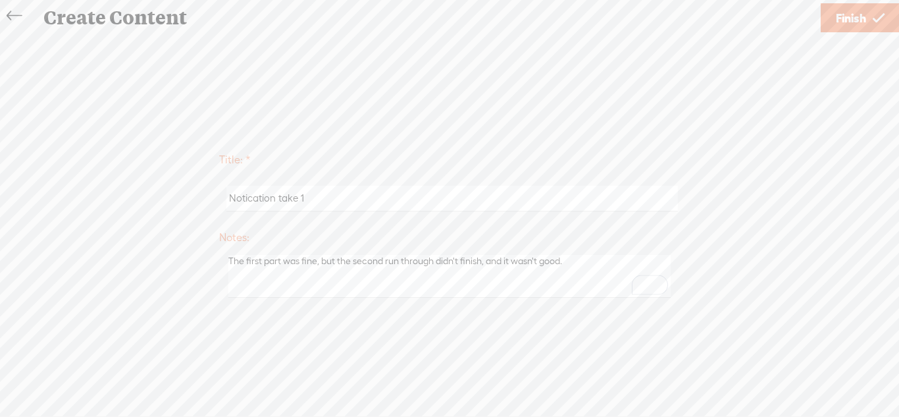
click at [861, 25] on span "Finish" at bounding box center [851, 18] width 30 height 34
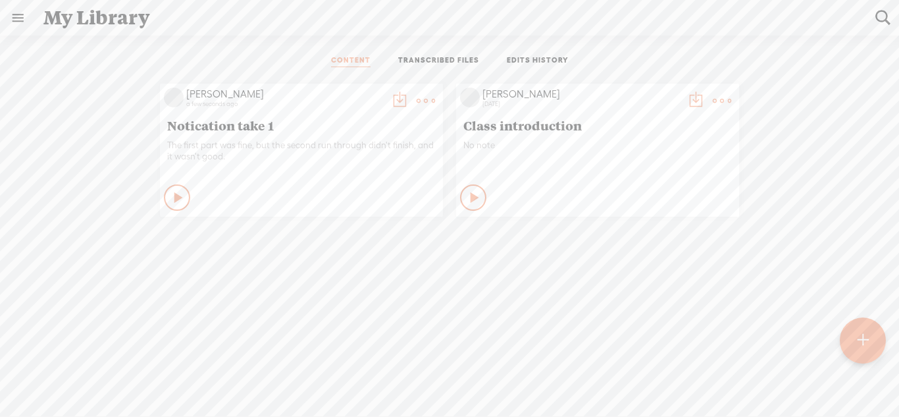
click at [873, 334] on div at bounding box center [863, 340] width 46 height 46
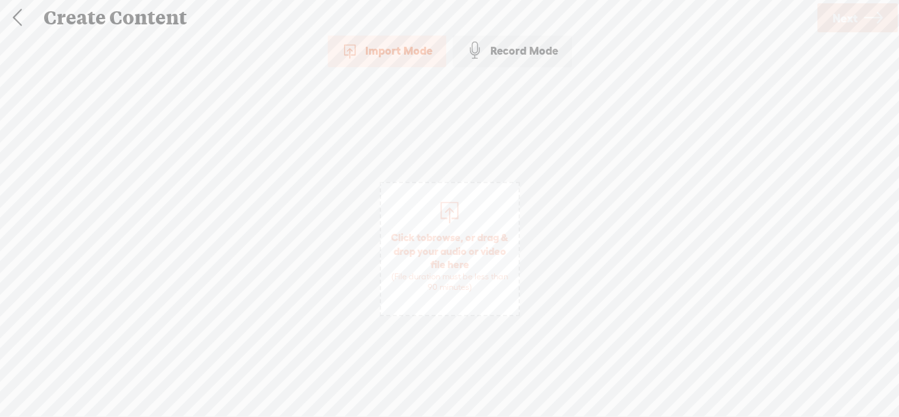
click at [498, 65] on div "Record Mode" at bounding box center [512, 50] width 119 height 33
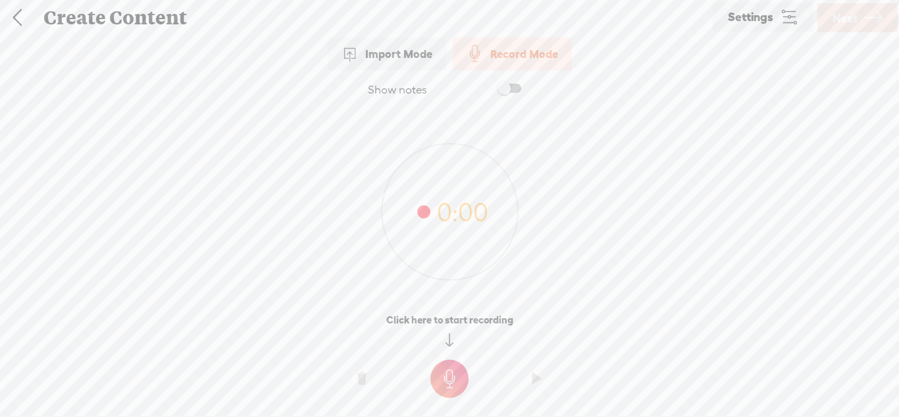
click at [449, 369] on t at bounding box center [450, 378] width 38 height 38
click at [449, 375] on t at bounding box center [450, 388] width 38 height 38
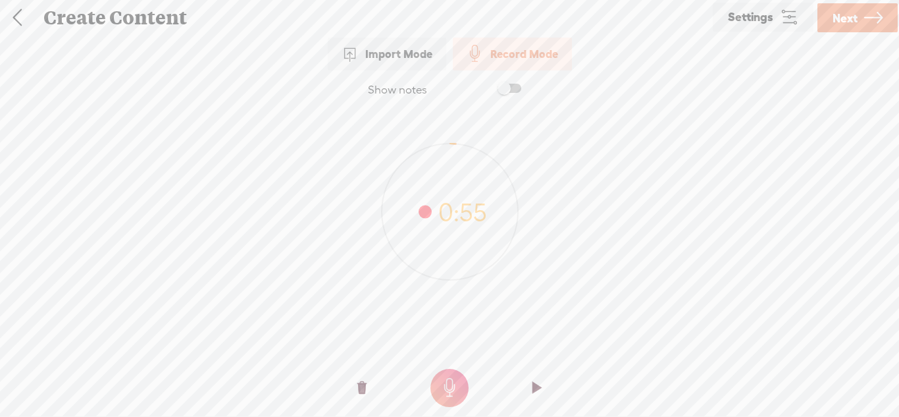
click at [837, 24] on span "Next" at bounding box center [845, 18] width 25 height 34
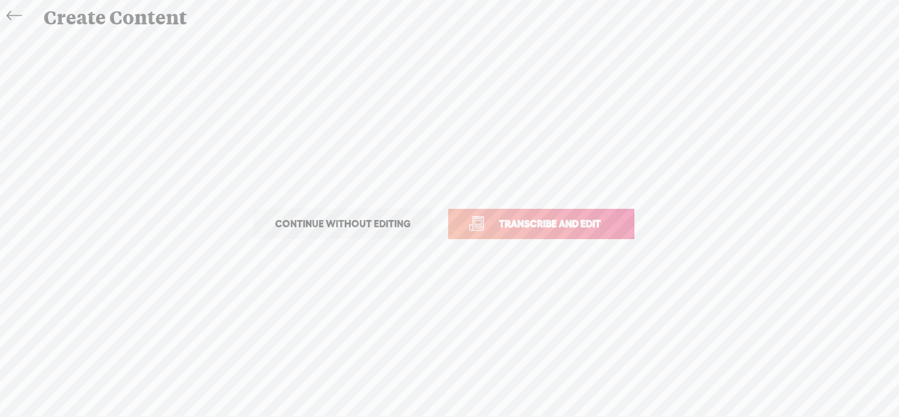
click at [588, 218] on span "Transcribe and edit" at bounding box center [550, 223] width 130 height 15
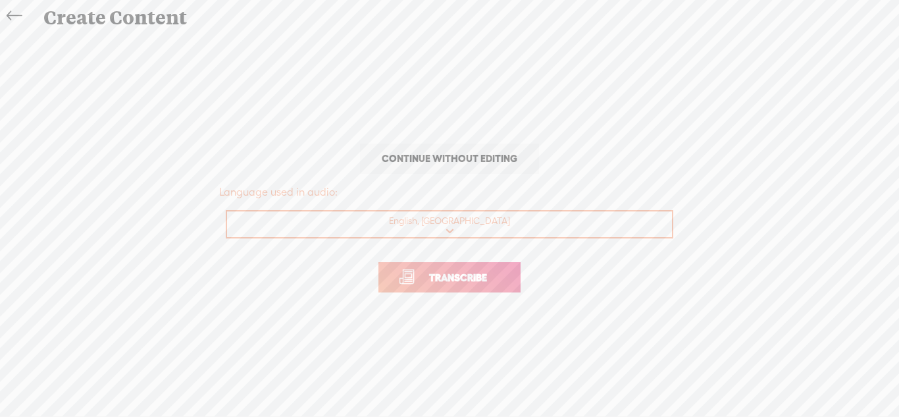
click at [474, 285] on link "Transcribe" at bounding box center [450, 277] width 142 height 30
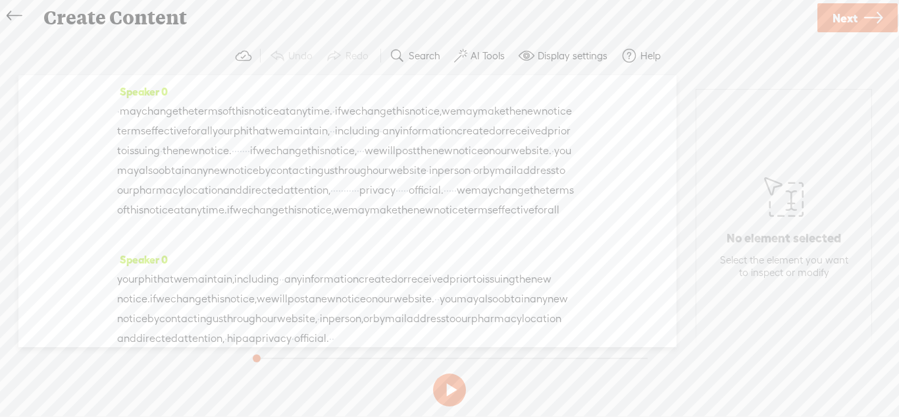
drag, startPoint x: 452, startPoint y: 155, endPoint x: 503, endPoint y: 154, distance: 51.4
click at [503, 154] on div "· may change the terms of this notice at any time. · if we change this notice, …" at bounding box center [347, 170] width 461 height 138
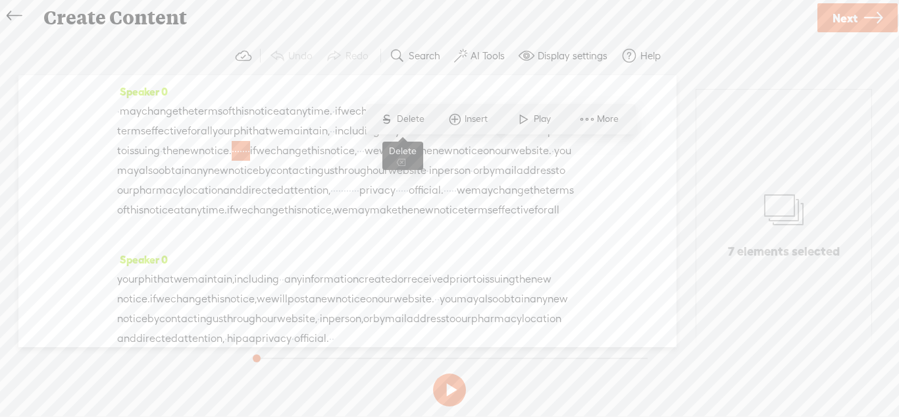
click at [405, 116] on span "Delete" at bounding box center [412, 119] width 31 height 13
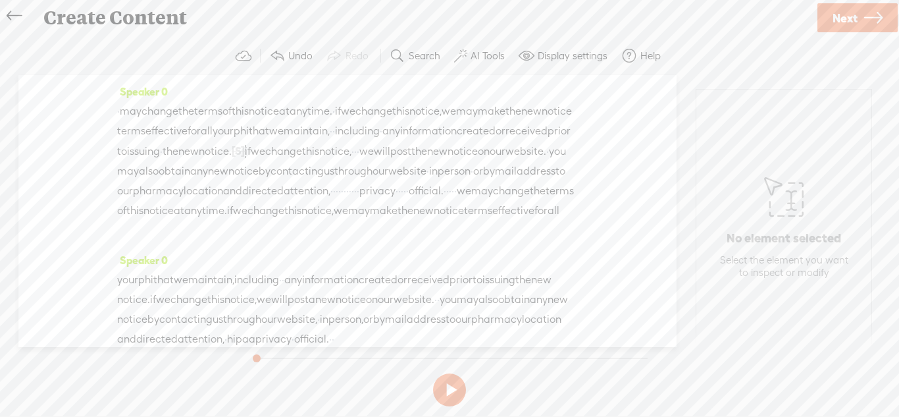
drag, startPoint x: 486, startPoint y: 134, endPoint x: 498, endPoint y: 133, distance: 11.9
click at [498, 133] on div "· may change the terms of this notice at any time. · if we change this notice, …" at bounding box center [347, 170] width 461 height 139
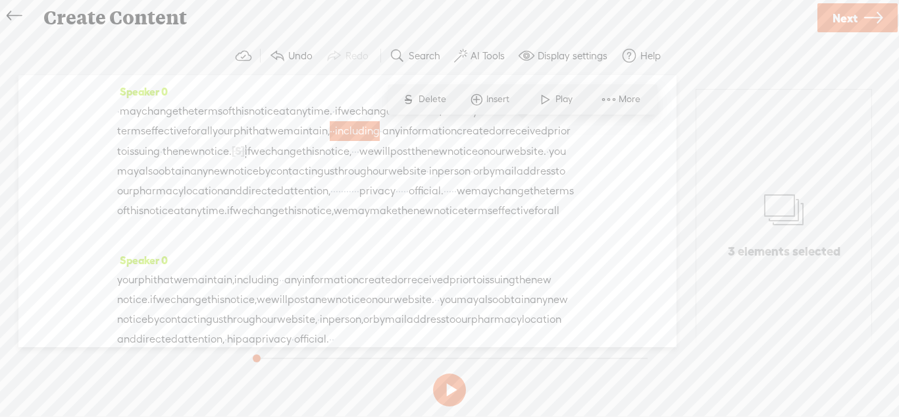
click at [332, 127] on span "·" at bounding box center [331, 131] width 3 height 20
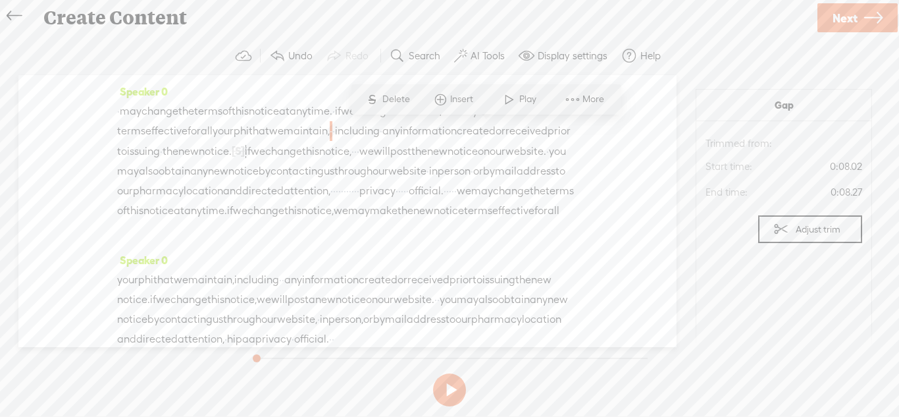
click at [332, 130] on span "·" at bounding box center [331, 131] width 3 height 20
click at [406, 103] on span "Delete" at bounding box center [397, 99] width 31 height 13
click at [346, 128] on span "·" at bounding box center [344, 132] width 3 height 20
click at [419, 102] on span "Delete" at bounding box center [415, 99] width 31 height 13
click at [488, 182] on span "·" at bounding box center [489, 172] width 3 height 20
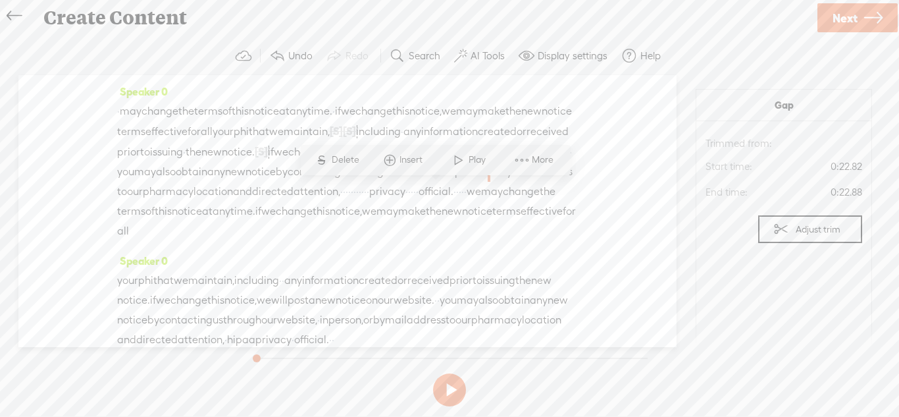
click at [369, 201] on span "·" at bounding box center [368, 192] width 3 height 20
click at [592, 195] on div "Speaker 0 · may change the terms of this notice at any time. · if we change thi…" at bounding box center [347, 211] width 658 height 272
click at [592, 196] on div "Speaker 0 · may change the terms of this notice at any time. · if we change thi…" at bounding box center [347, 211] width 658 height 272
drag, startPoint x: 404, startPoint y: 210, endPoint x: 339, endPoint y: 203, distance: 65.5
click at [339, 203] on div "· may change the terms of this notice at any time. · if we change this notice, …" at bounding box center [347, 171] width 461 height 140
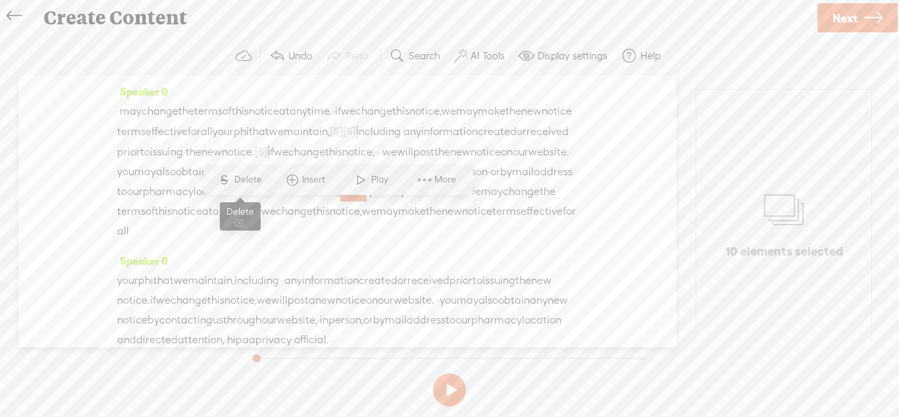
click at [249, 174] on span "Delete" at bounding box center [249, 179] width 31 height 13
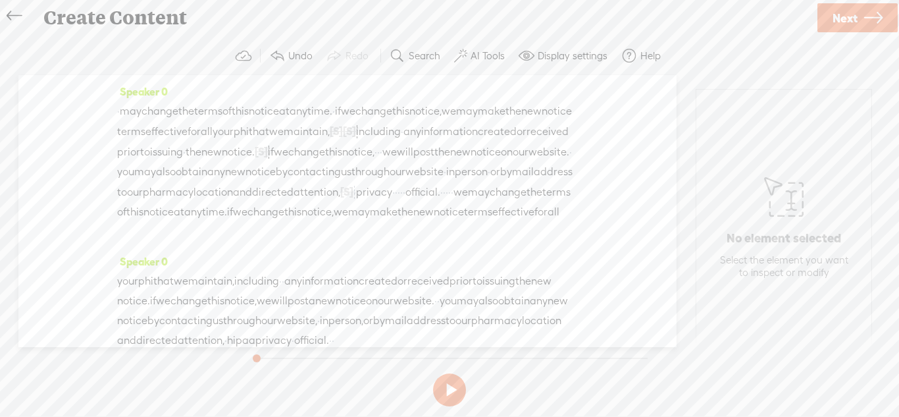
click at [356, 202] on span "·" at bounding box center [355, 192] width 3 height 20
click at [272, 184] on span "Delete" at bounding box center [267, 180] width 31 height 13
drag, startPoint x: 444, startPoint y: 213, endPoint x: 414, endPoint y: 214, distance: 30.3
click at [414, 214] on div "· may change the terms of this notice at any time. · if we change this notice, …" at bounding box center [347, 171] width 461 height 140
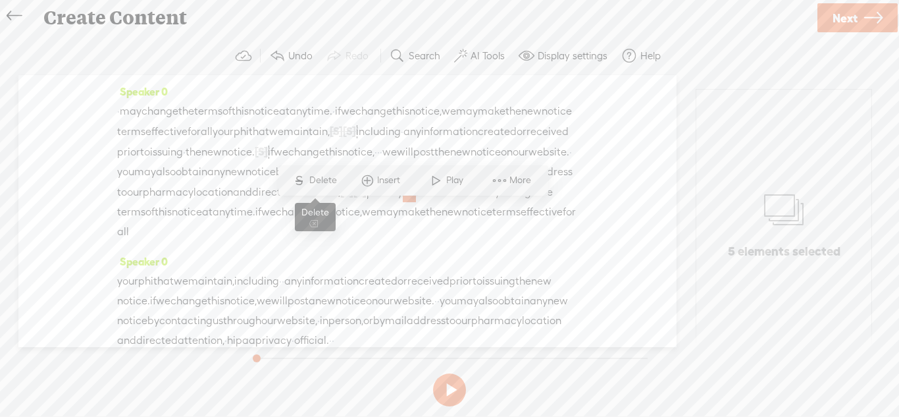
click at [318, 176] on span "Delete" at bounding box center [324, 180] width 31 height 13
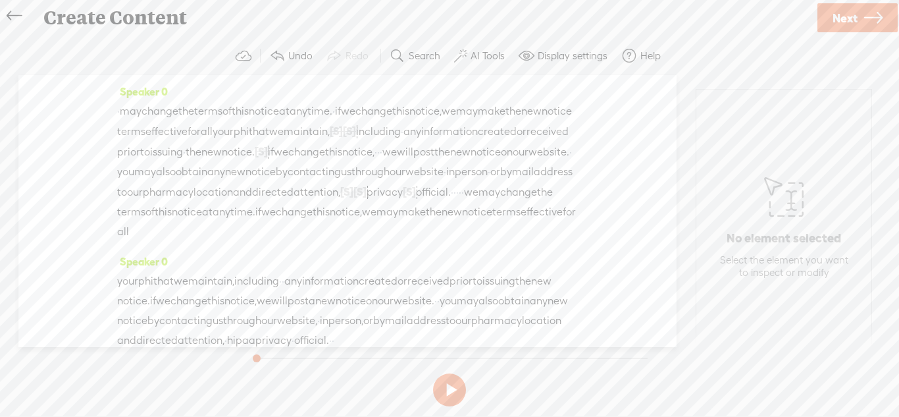
drag, startPoint x: 471, startPoint y: 215, endPoint x: 486, endPoint y: 215, distance: 15.1
click at [486, 215] on div "· may change the terms of this notice at any time. · if we change this notice, …" at bounding box center [347, 171] width 461 height 140
click at [492, 276] on div "Speaker 0 your phi that we maintain, including · · any information created or r…" at bounding box center [347, 305] width 461 height 109
drag, startPoint x: 316, startPoint y: 298, endPoint x: 308, endPoint y: 299, distance: 8.0
click at [308, 299] on div "your phi that we maintain, including · · any information created or received pr…" at bounding box center [347, 310] width 461 height 79
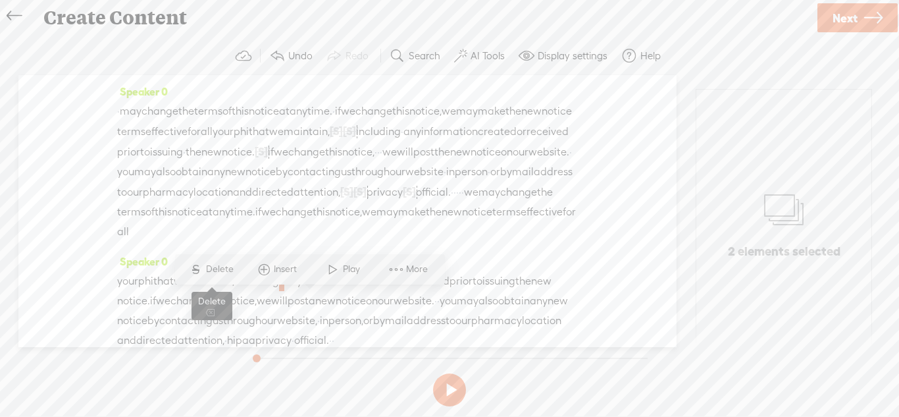
click at [215, 267] on span "Delete" at bounding box center [221, 269] width 31 height 13
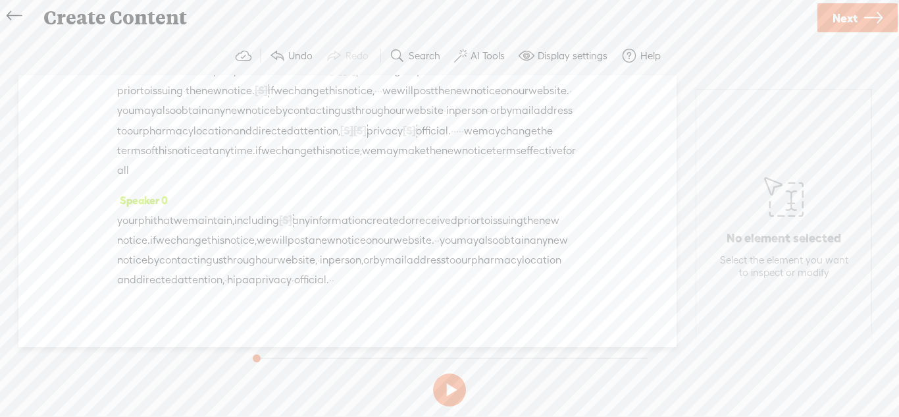
scroll to position [64, 0]
click at [164, 276] on div "your phi that we maintain, including [S] · · any information created or receive…" at bounding box center [347, 247] width 461 height 80
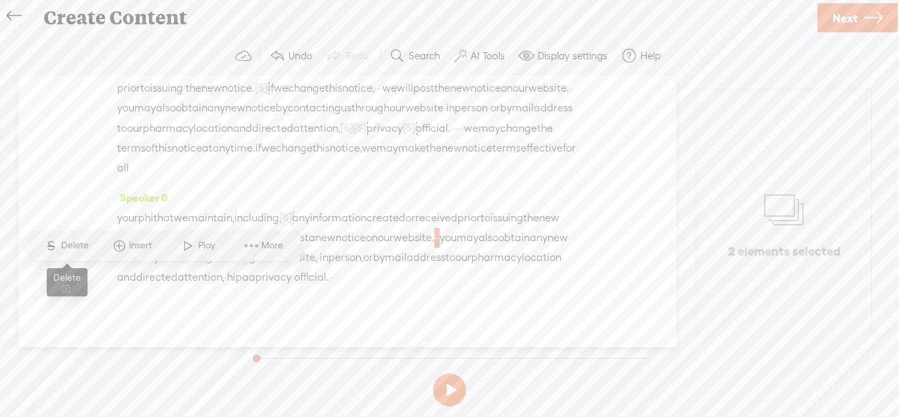
click at [80, 248] on span "Delete" at bounding box center [76, 245] width 31 height 13
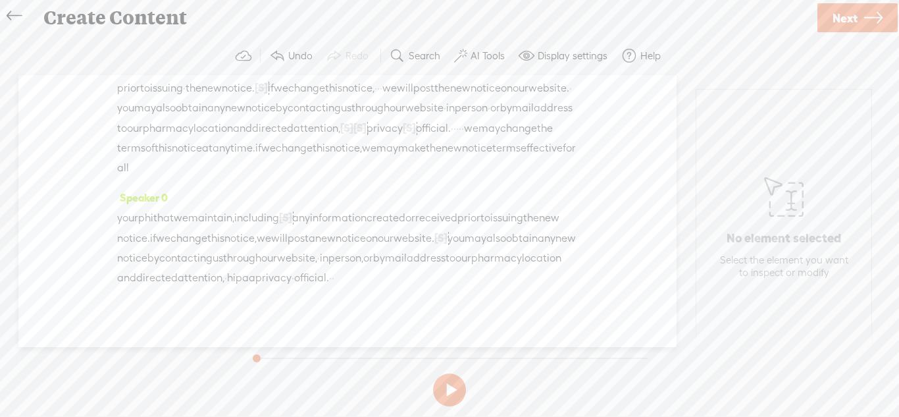
click at [255, 288] on span "hipaa" at bounding box center [241, 278] width 28 height 20
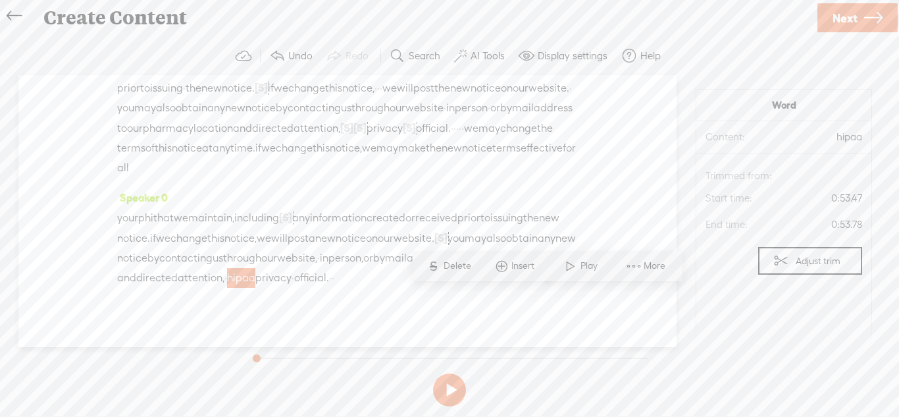
click at [227, 288] on span "·" at bounding box center [225, 278] width 3 height 20
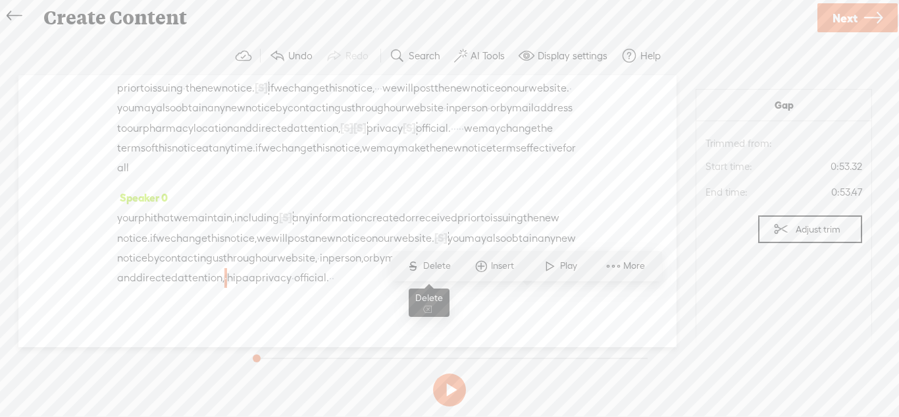
click at [440, 267] on span "Delete" at bounding box center [438, 265] width 31 height 13
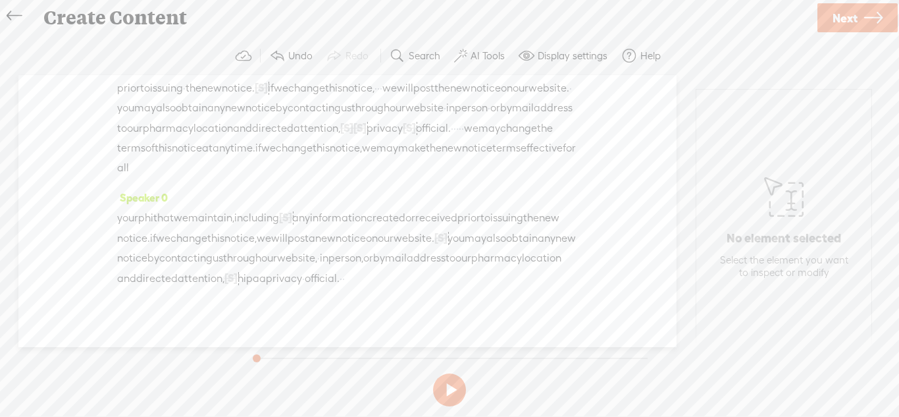
click at [302, 288] on span "·" at bounding box center [303, 279] width 3 height 20
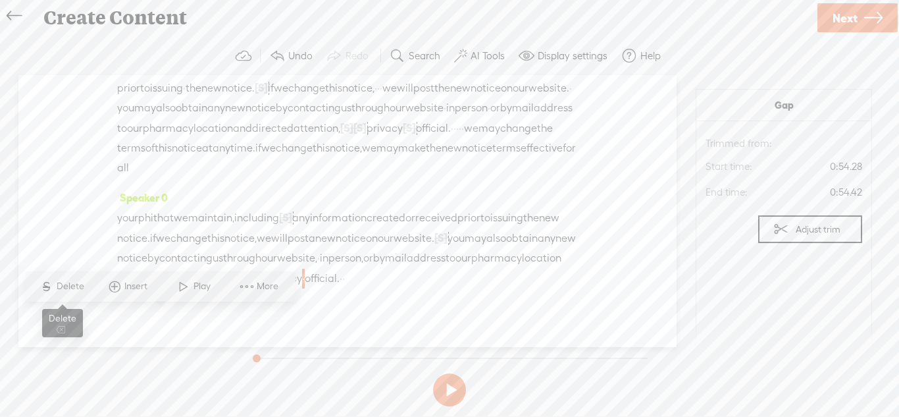
click at [79, 295] on span "S Delete" at bounding box center [62, 287] width 66 height 24
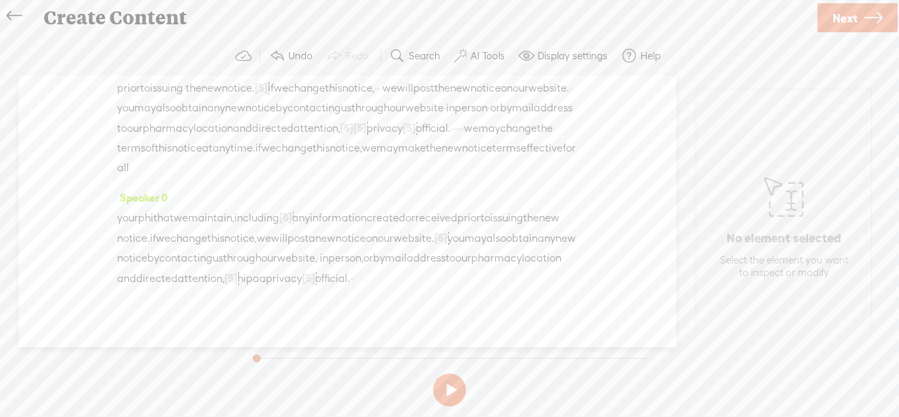
drag, startPoint x: 220, startPoint y: 319, endPoint x: 229, endPoint y: 319, distance: 9.2
click at [229, 288] on div "your phi that we maintain, including [S] · · any information created or receive…" at bounding box center [347, 247] width 461 height 81
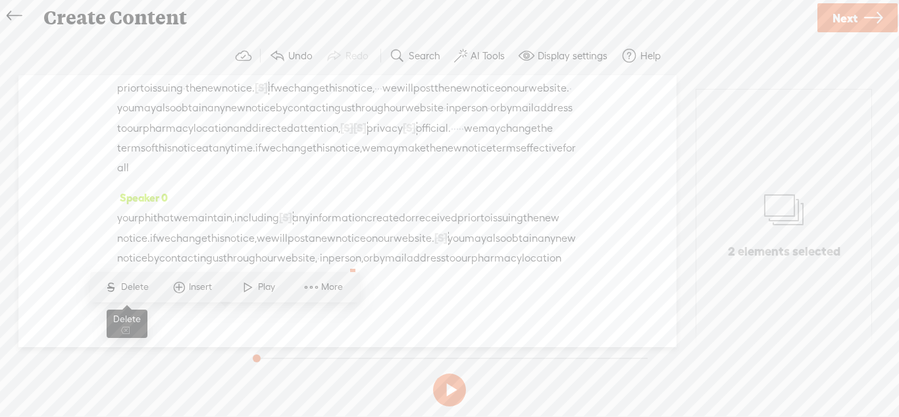
click at [143, 290] on span "Delete" at bounding box center [136, 286] width 31 height 13
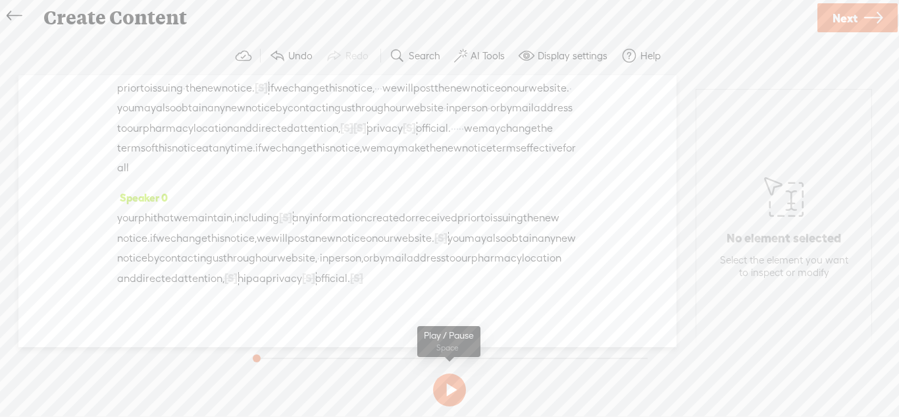
click at [459, 384] on button at bounding box center [449, 389] width 33 height 33
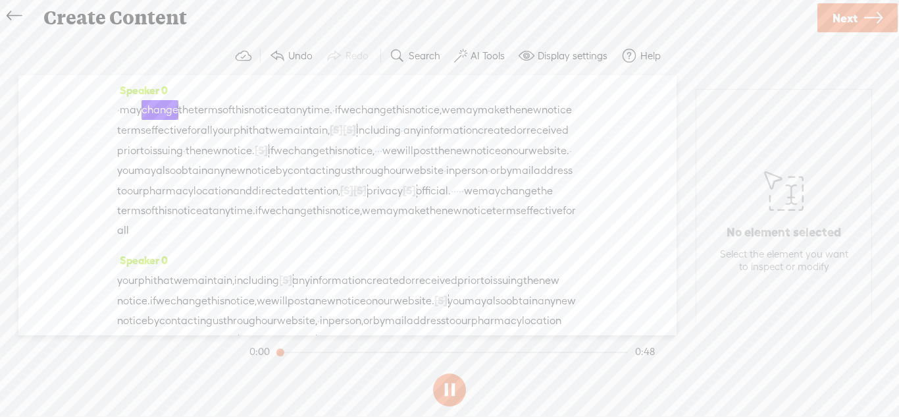
scroll to position [0, 0]
click at [292, 287] on span "[S]" at bounding box center [285, 281] width 13 height 12
click at [314, 304] on div "your phi that we maintain, including [S] · · any information created or receive…" at bounding box center [347, 311] width 461 height 81
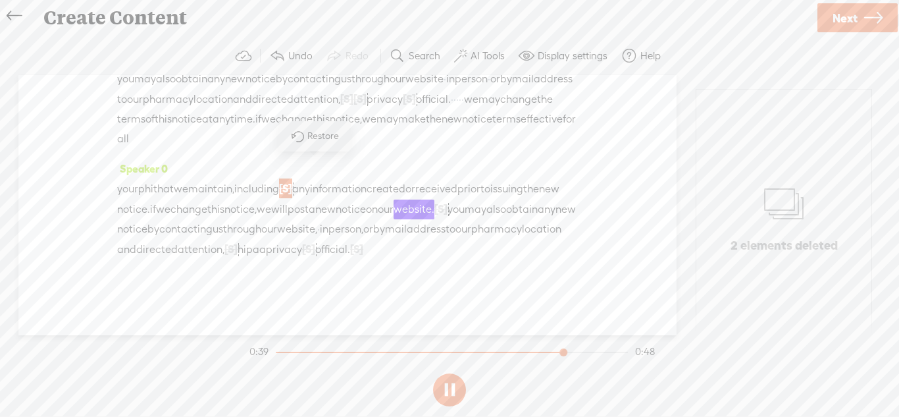
scroll to position [133, 0]
click at [317, 300] on div "Speaker 0 · may change the terms of this notice at any time. · if we change thi…" at bounding box center [347, 205] width 658 height 260
click at [384, 159] on div "Speaker 0 your phi that we maintain, including [S] · · any information created …" at bounding box center [347, 214] width 461 height 111
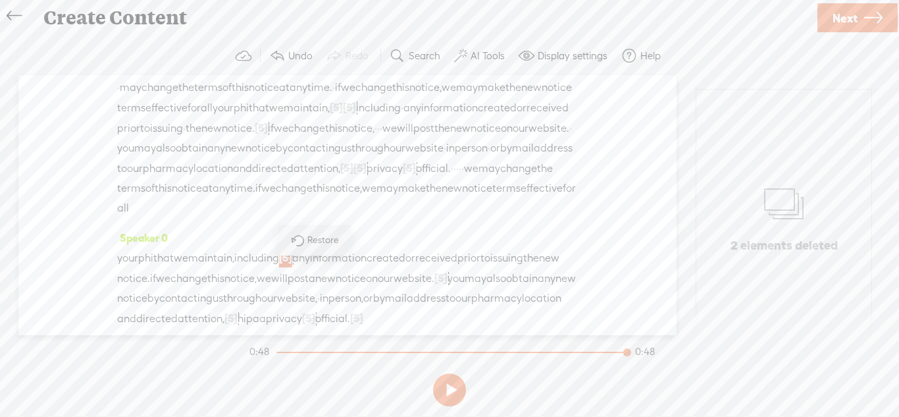
scroll to position [20, 0]
drag, startPoint x: 193, startPoint y: 153, endPoint x: 178, endPoint y: 153, distance: 15.2
click at [178, 153] on div "· may change the terms of this notice at any time. · if we change this notice, …" at bounding box center [347, 151] width 461 height 140
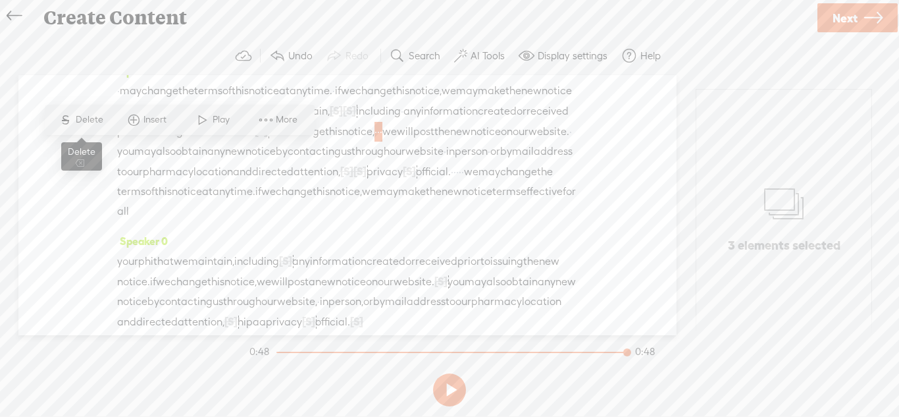
click at [103, 117] on span "Delete" at bounding box center [91, 119] width 31 height 13
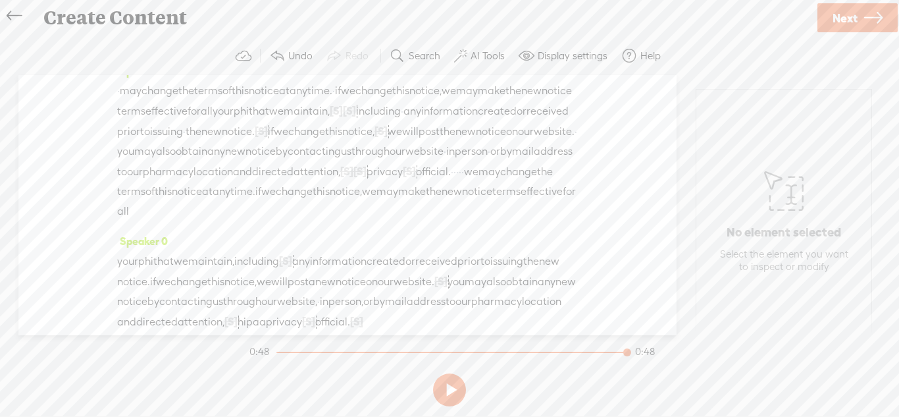
click at [186, 133] on span "·" at bounding box center [184, 132] width 3 height 20
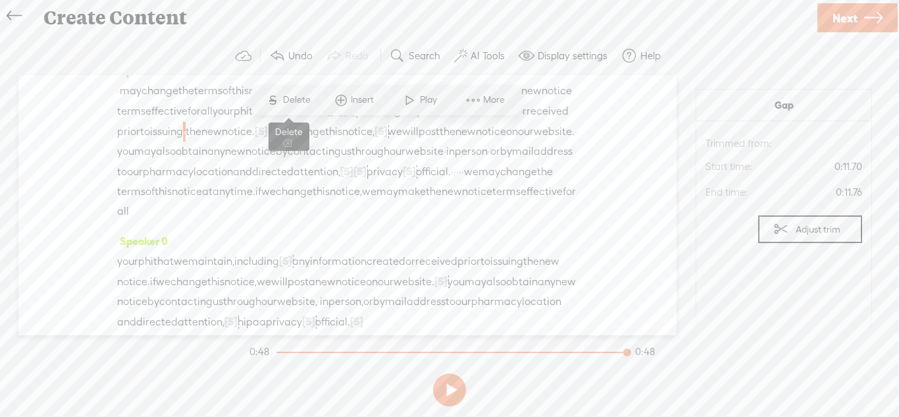
click at [307, 105] on span "Delete" at bounding box center [298, 99] width 31 height 13
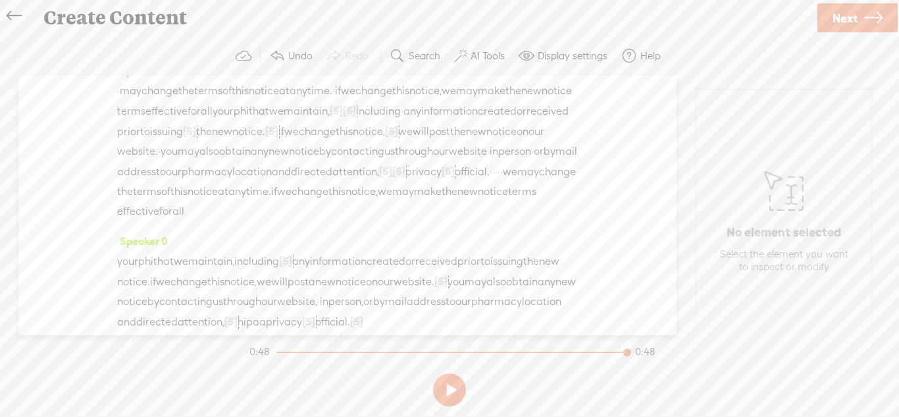
click at [853, 31] on link "Next" at bounding box center [858, 17] width 80 height 29
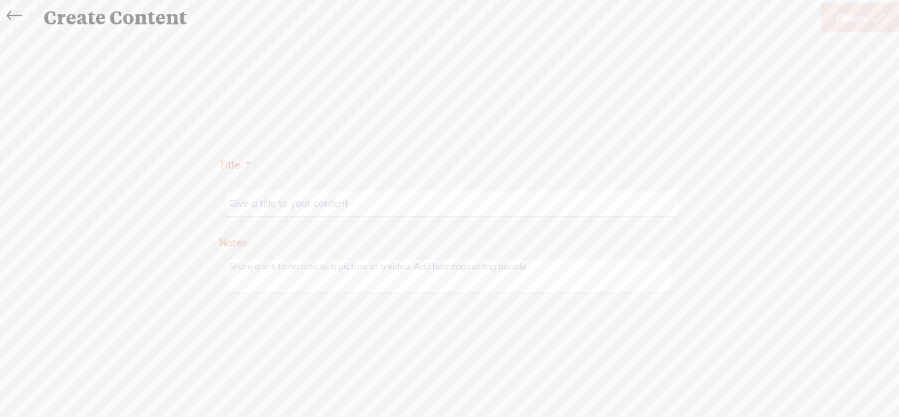
click at [609, 196] on input "text" at bounding box center [451, 204] width 451 height 26
type input "Notification take 2"
click at [537, 287] on textarea at bounding box center [449, 276] width 442 height 32
type textarea "t"
type textarea "The first one is bad, but the second was better."
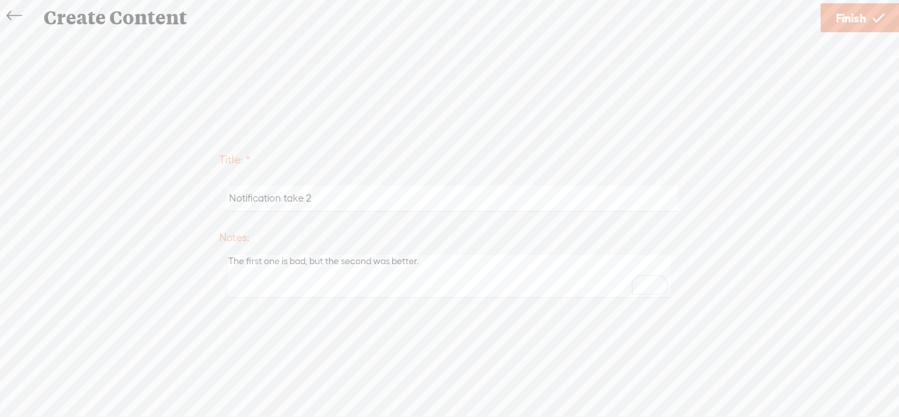
click at [851, 18] on span "Finish" at bounding box center [851, 18] width 30 height 34
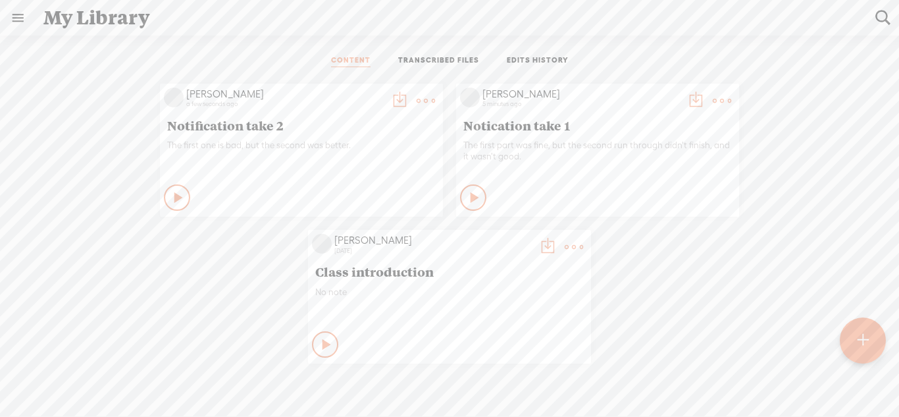
click at [879, 327] on div at bounding box center [863, 340] width 46 height 46
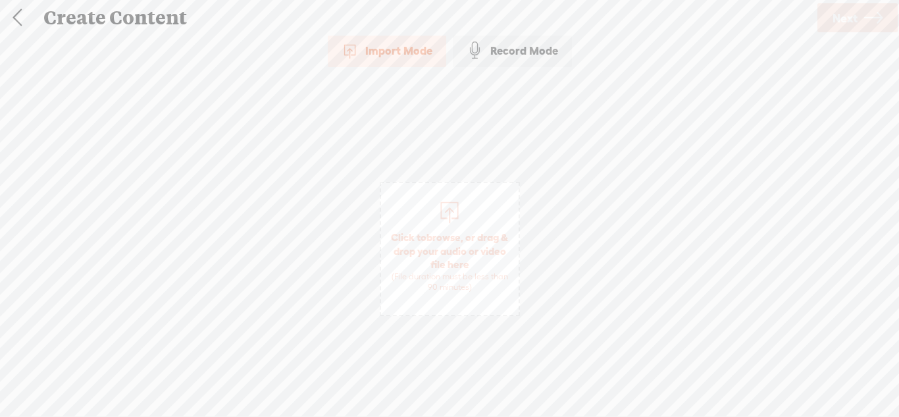
click at [528, 65] on div "Record Mode" at bounding box center [512, 50] width 119 height 33
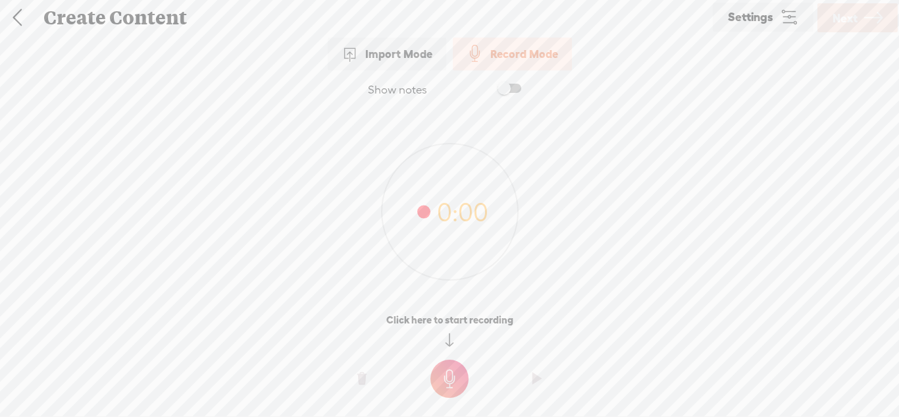
click at [452, 365] on t at bounding box center [450, 378] width 38 height 38
click at [452, 371] on t at bounding box center [450, 388] width 38 height 38
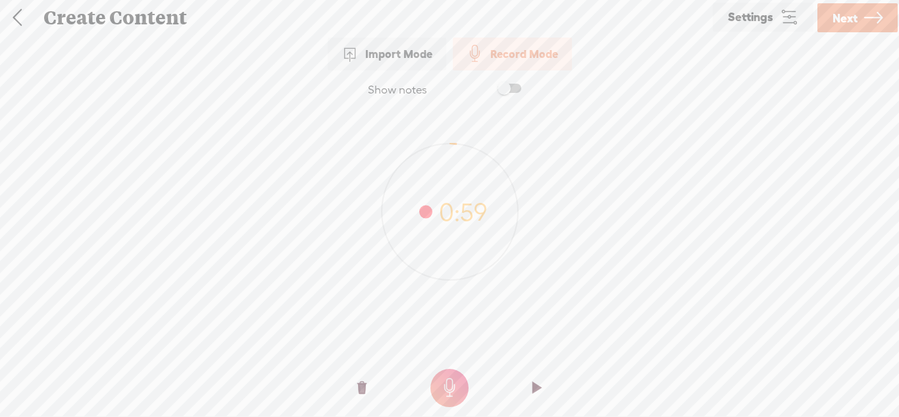
click at [845, 24] on span "Next" at bounding box center [845, 18] width 25 height 34
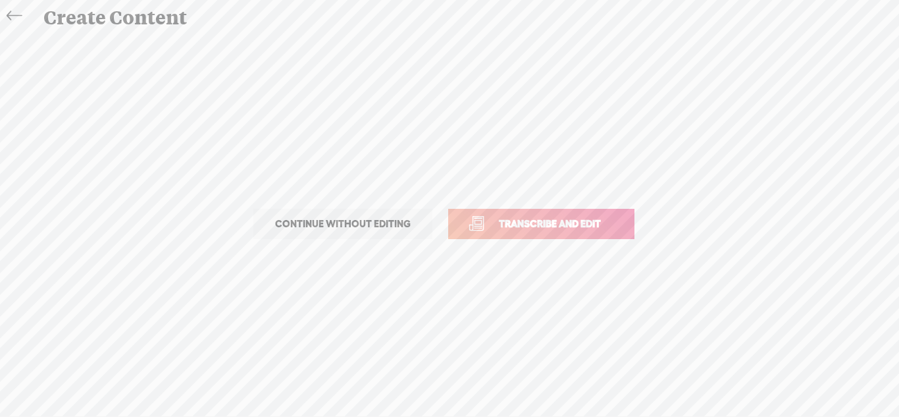
click at [548, 224] on span "Transcribe and edit" at bounding box center [550, 223] width 130 height 15
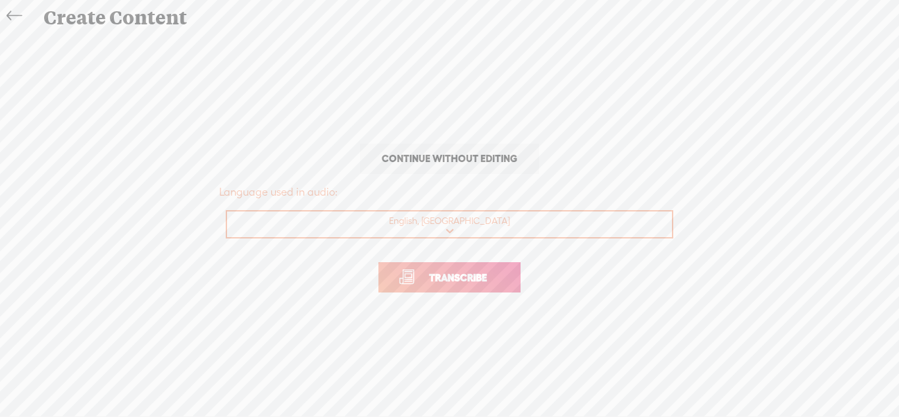
click at [482, 285] on link "Transcribe" at bounding box center [450, 277] width 142 height 30
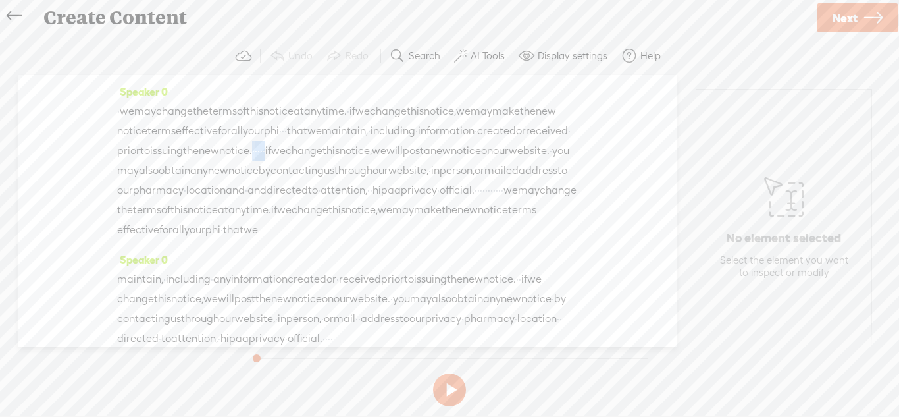
drag, startPoint x: 515, startPoint y: 149, endPoint x: 548, endPoint y: 149, distance: 33.6
click at [548, 149] on div "· we may change the terms of this notice at any time. · if we change this notic…" at bounding box center [347, 170] width 461 height 138
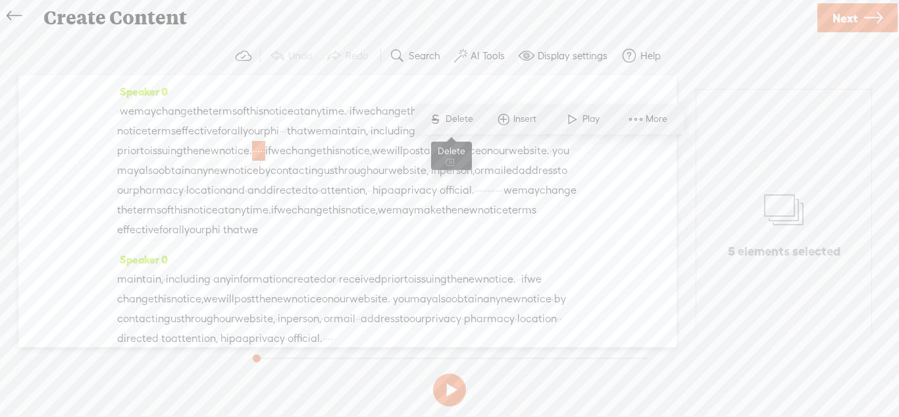
click at [461, 115] on span "Delete" at bounding box center [461, 119] width 31 height 13
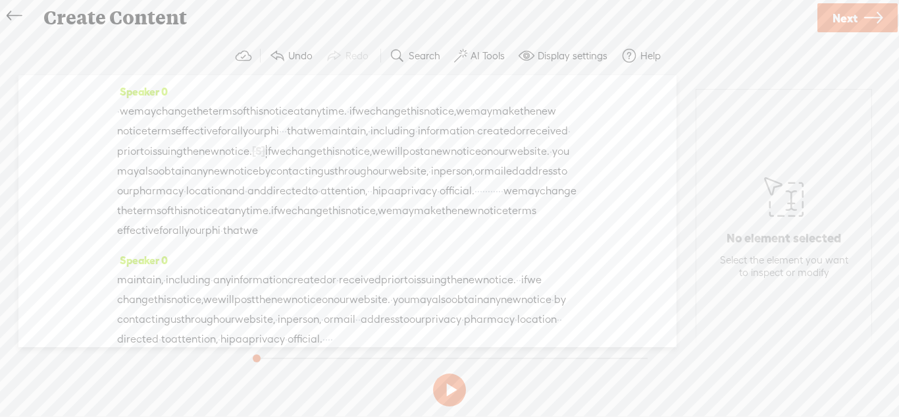
drag, startPoint x: 432, startPoint y: 132, endPoint x: 421, endPoint y: 132, distance: 10.6
click at [421, 132] on div "· we may change the terms of this notice at any time. · if we change this notic…" at bounding box center [347, 170] width 461 height 139
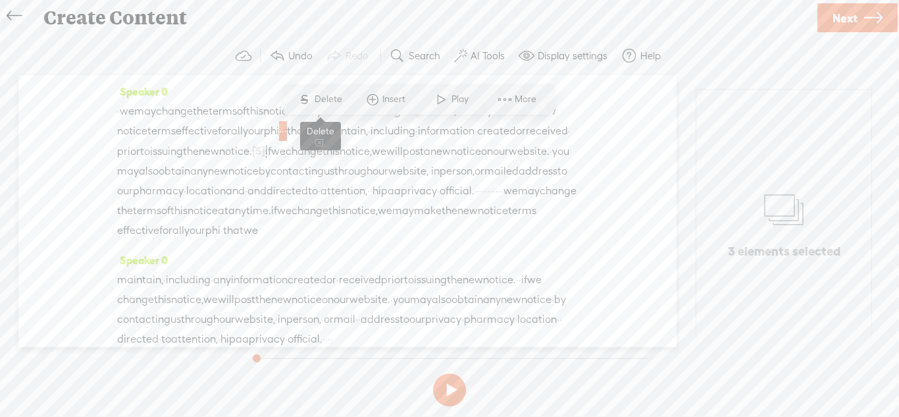
click at [332, 103] on span "Delete" at bounding box center [330, 99] width 31 height 13
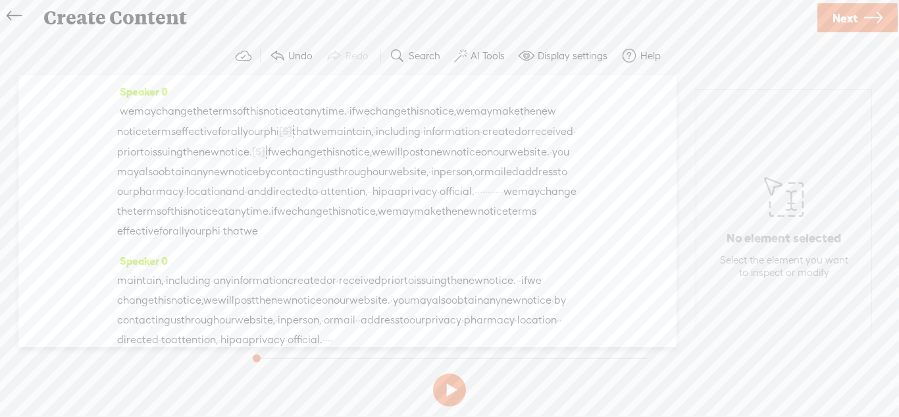
click at [376, 132] on span "·" at bounding box center [374, 132] width 3 height 20
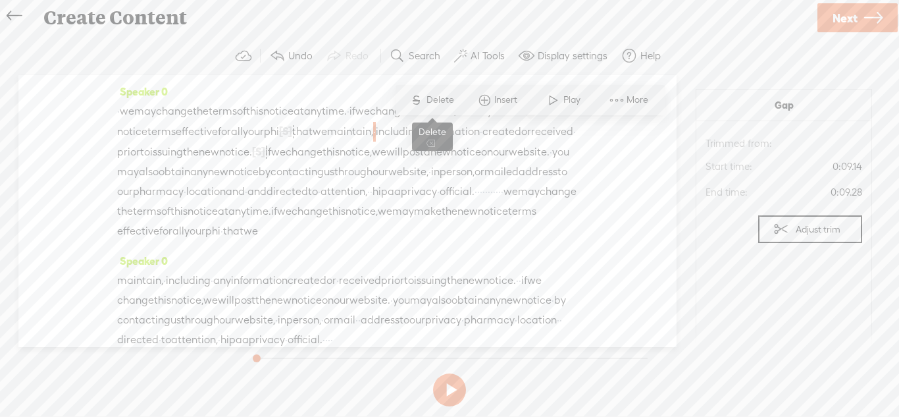
click at [444, 97] on span "Delete" at bounding box center [442, 99] width 31 height 13
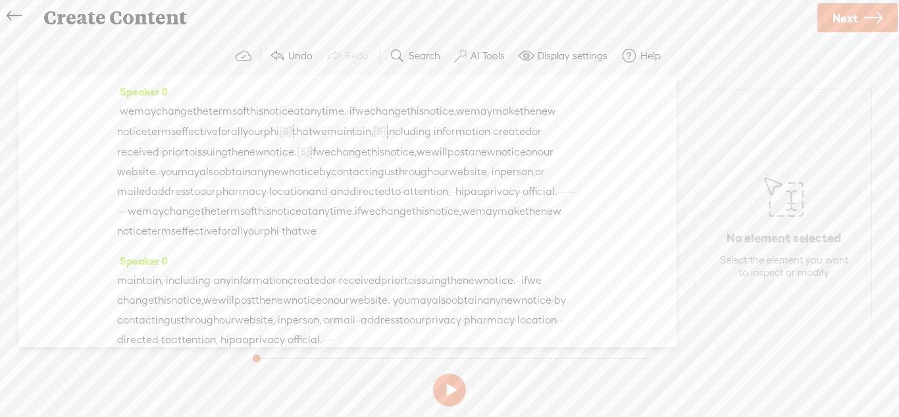
click at [161, 172] on span "·" at bounding box center [159, 172] width 3 height 20
click at [355, 146] on span "S Delete" at bounding box center [342, 140] width 66 height 24
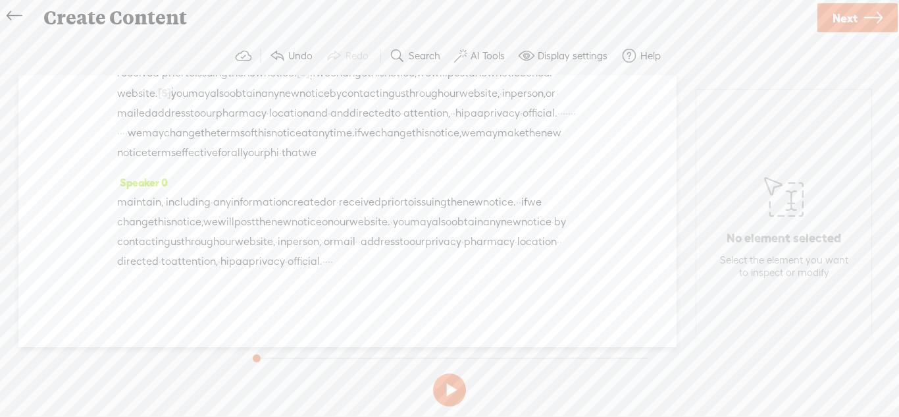
scroll to position [90, 0]
click at [161, 270] on span "·" at bounding box center [160, 261] width 3 height 20
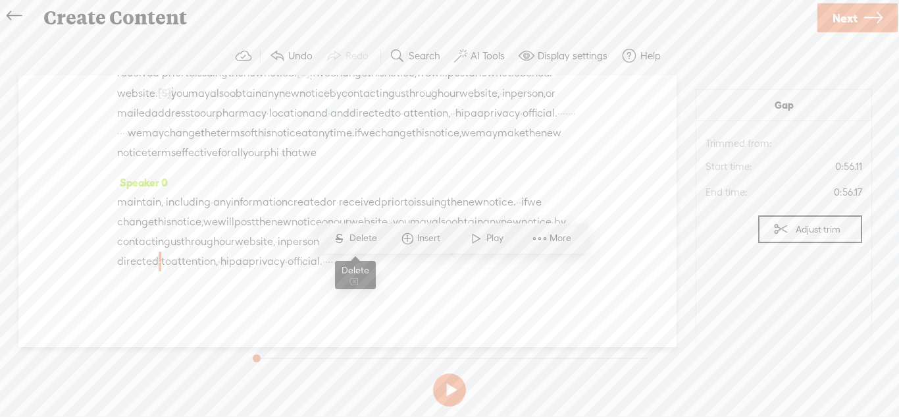
click at [363, 244] on span "Delete" at bounding box center [365, 238] width 31 height 13
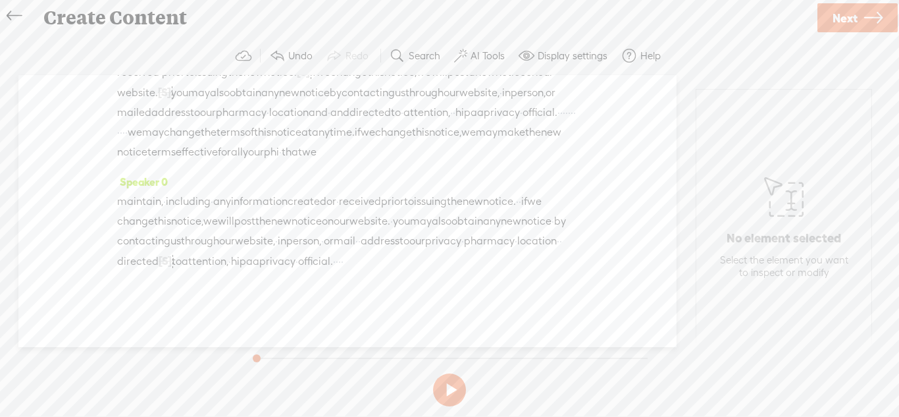
click at [394, 267] on div "maintain, · including · any information created or · received prior to issuing …" at bounding box center [347, 232] width 461 height 80
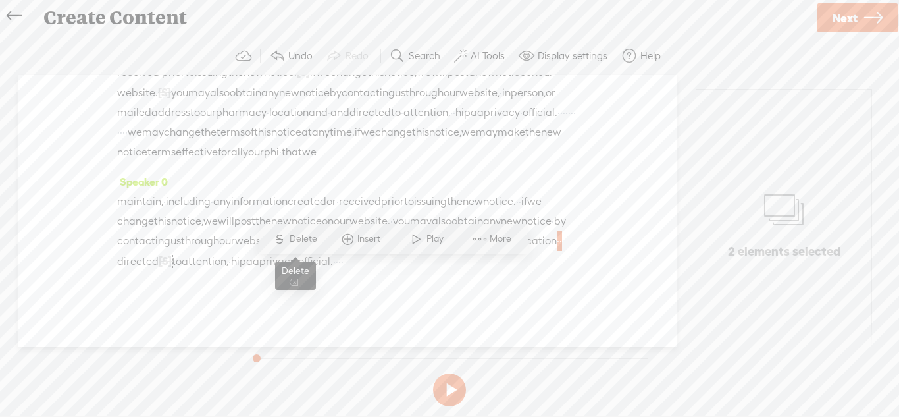
click at [309, 240] on span "Delete" at bounding box center [305, 238] width 31 height 13
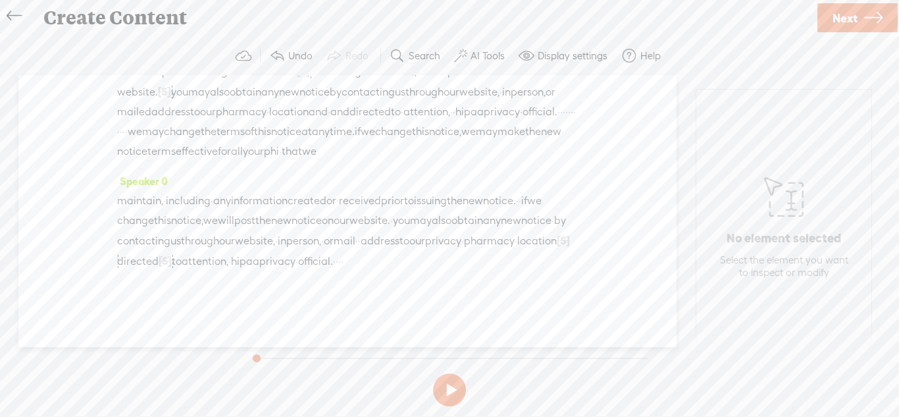
click at [231, 271] on span "·" at bounding box center [229, 261] width 3 height 20
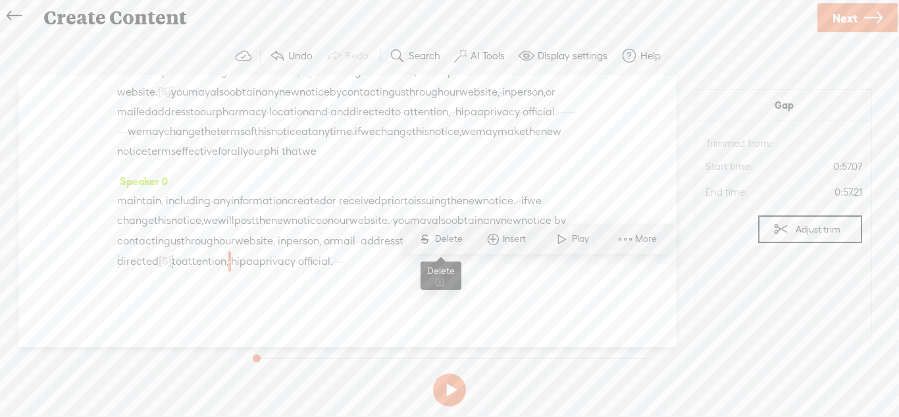
click at [456, 244] on span "Delete" at bounding box center [450, 238] width 31 height 13
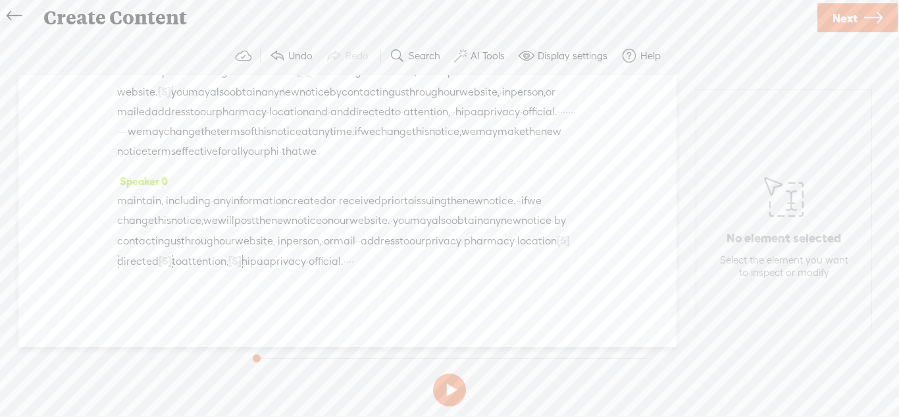
click at [306, 271] on span "·" at bounding box center [307, 261] width 3 height 20
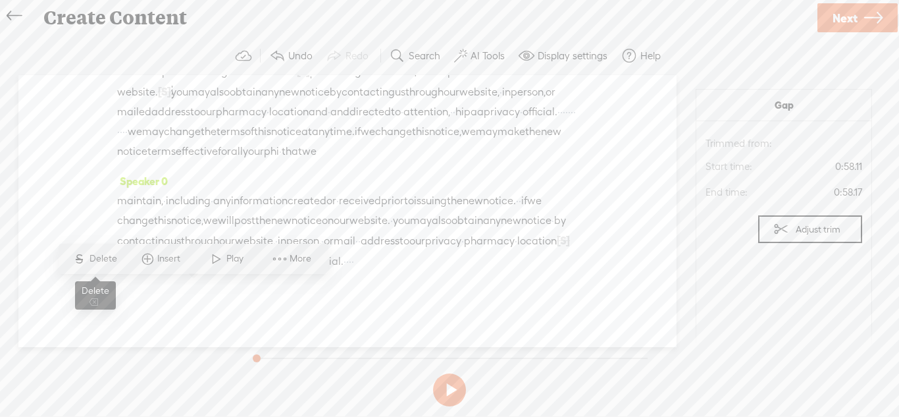
click at [121, 261] on span "S Delete" at bounding box center [95, 259] width 66 height 24
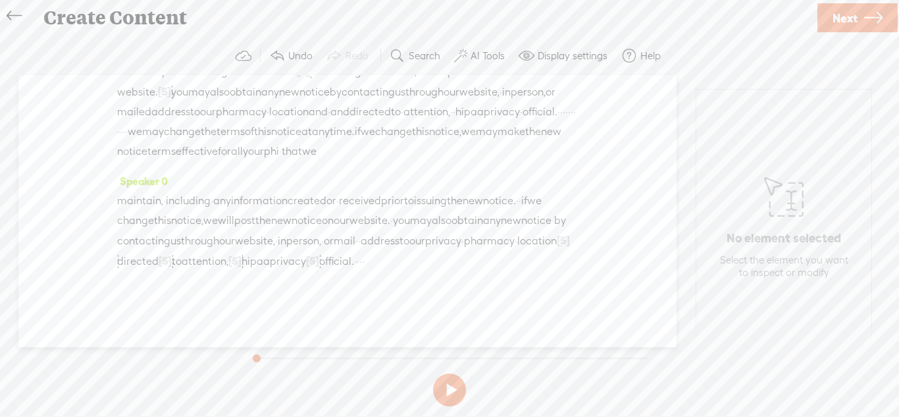
click at [148, 269] on div "maintain, · including · any information created or · received prior to issuing …" at bounding box center [347, 231] width 461 height 80
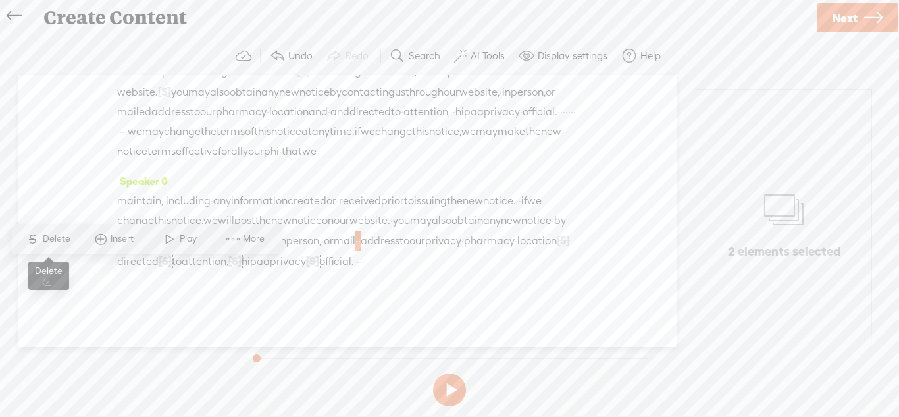
click at [59, 236] on span "Delete" at bounding box center [58, 238] width 31 height 13
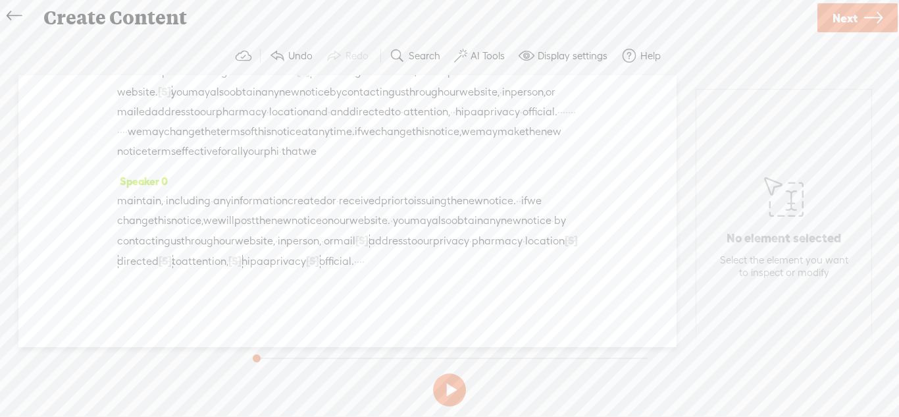
drag, startPoint x: 249, startPoint y: 288, endPoint x: 276, endPoint y: 288, distance: 26.3
click at [276, 271] on div "maintain, · including · any information created or · received prior to issuing …" at bounding box center [347, 231] width 461 height 80
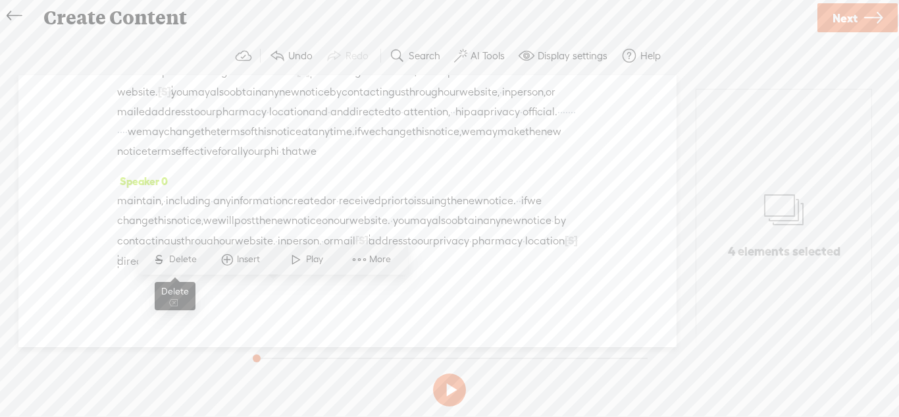
click at [188, 257] on span "Delete" at bounding box center [184, 259] width 31 height 13
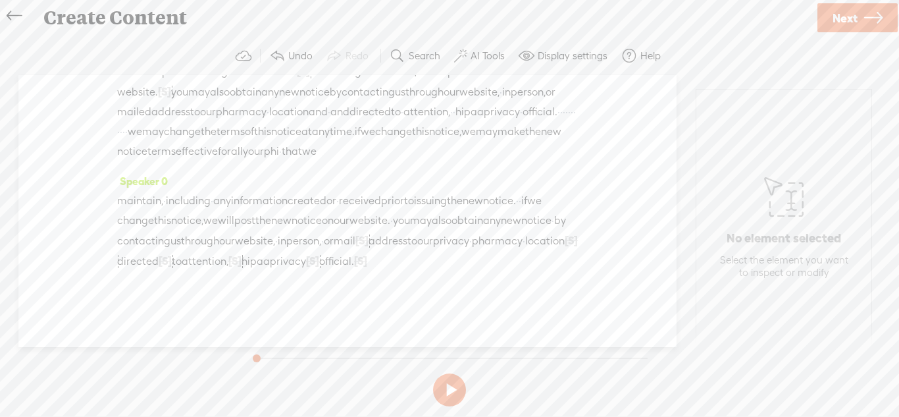
click at [160, 234] on div "maintain, · including · any information created or · received prior to issuing …" at bounding box center [347, 231] width 461 height 80
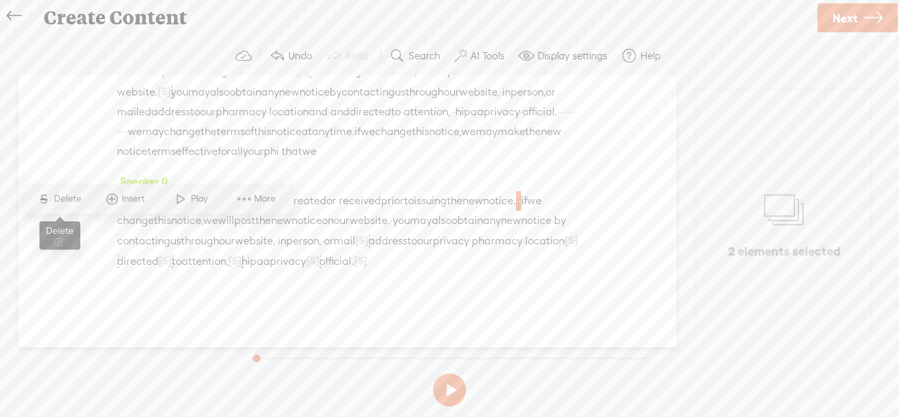
click at [74, 200] on span "Delete" at bounding box center [69, 198] width 31 height 13
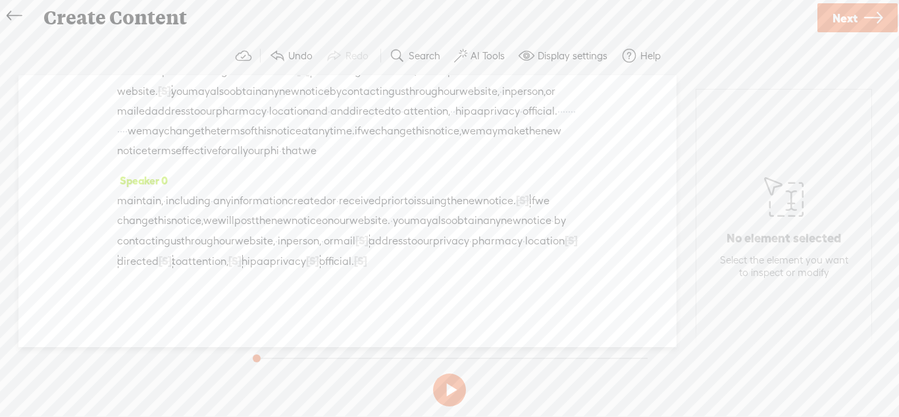
click at [166, 209] on span "·" at bounding box center [164, 201] width 3 height 20
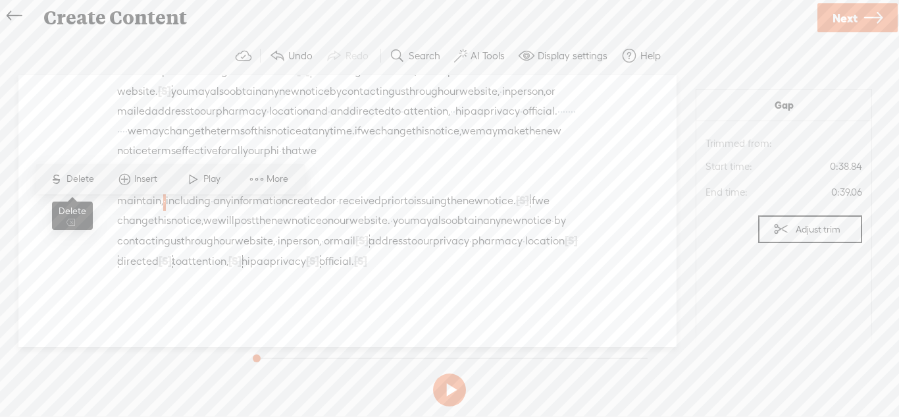
click at [84, 180] on span "Delete" at bounding box center [81, 178] width 31 height 13
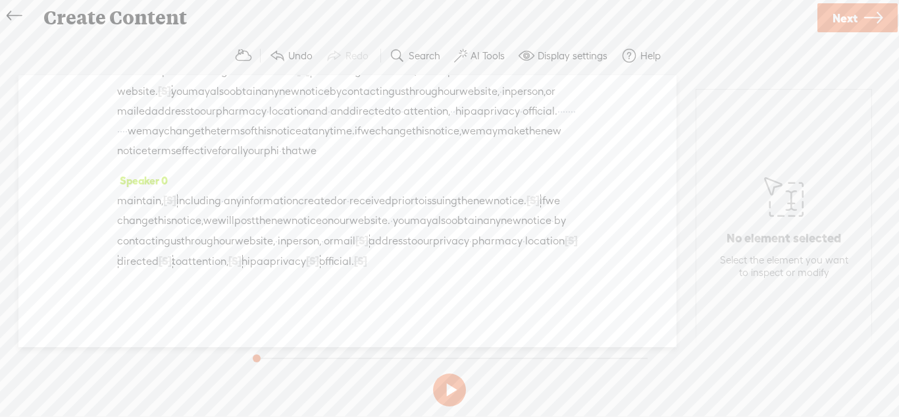
click at [224, 211] on span "·" at bounding box center [222, 201] width 3 height 20
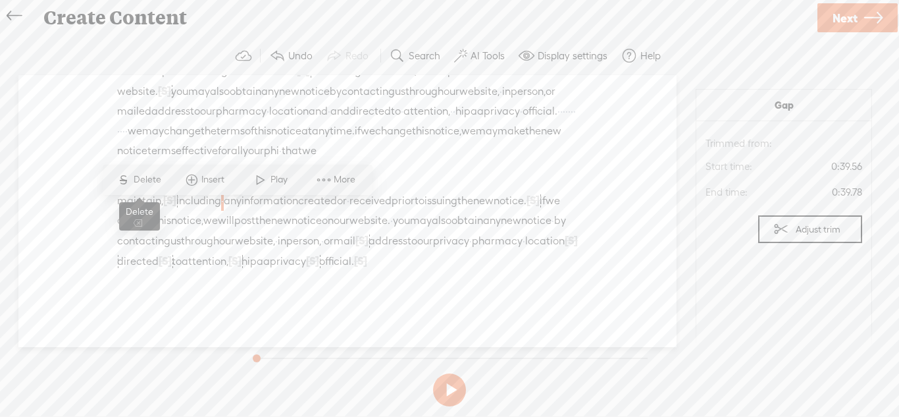
click at [147, 179] on span "Delete" at bounding box center [149, 179] width 31 height 13
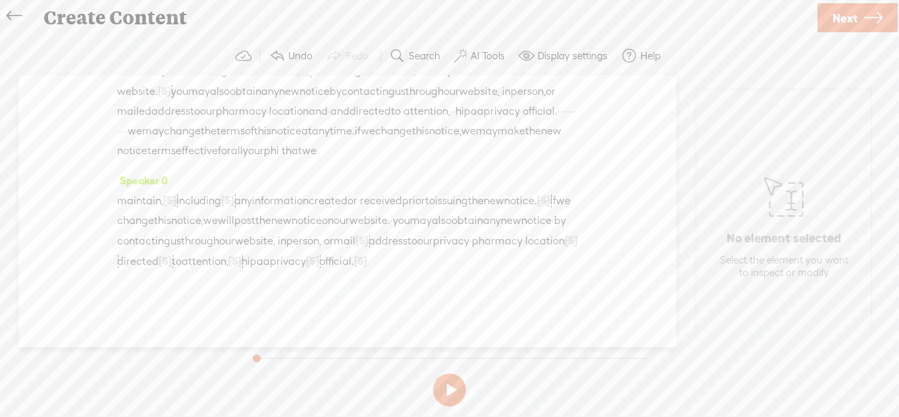
click at [360, 211] on span "·" at bounding box center [358, 201] width 3 height 20
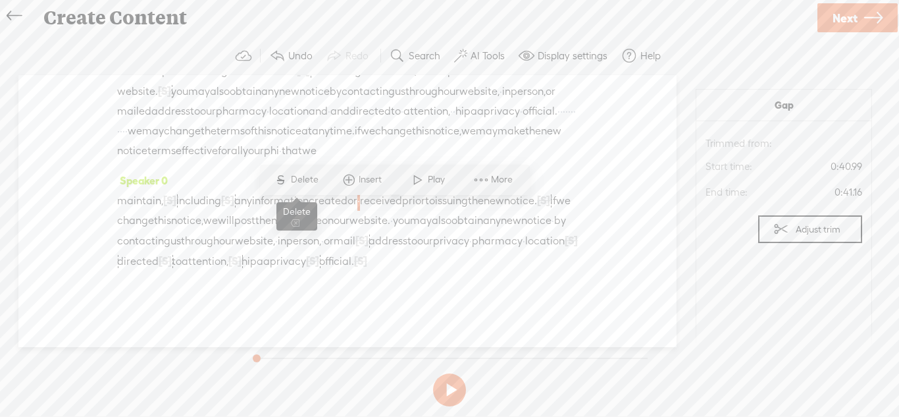
click at [307, 179] on span "Delete" at bounding box center [306, 179] width 31 height 13
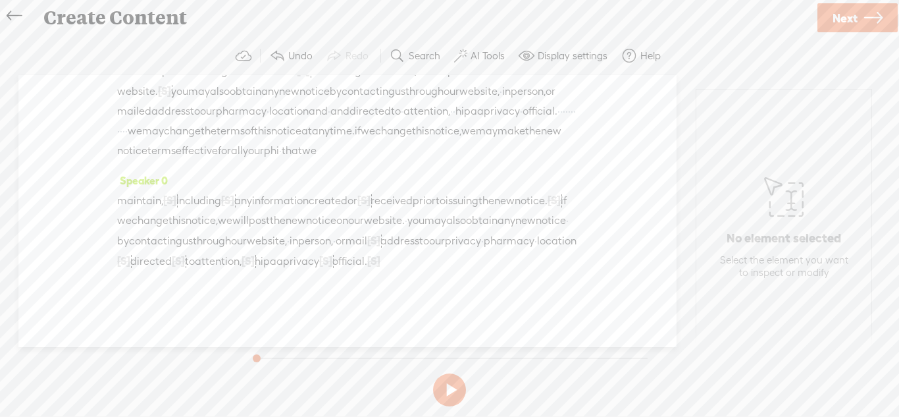
click at [445, 251] on span "privacy" at bounding box center [463, 241] width 36 height 20
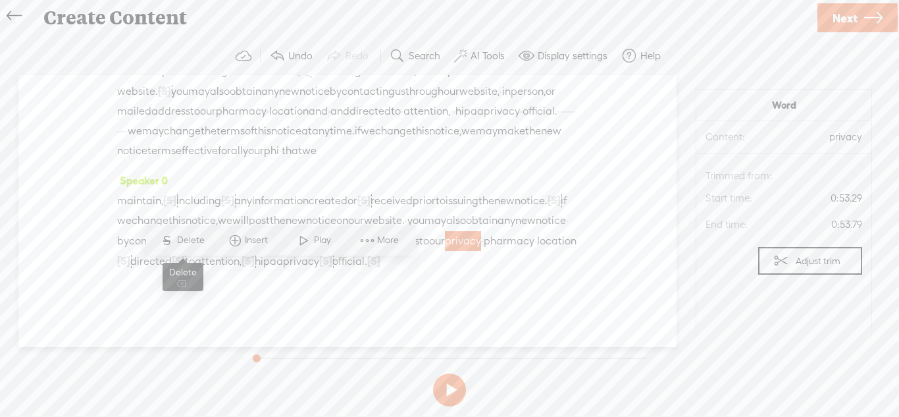
click at [186, 246] on span "Delete" at bounding box center [192, 240] width 31 height 13
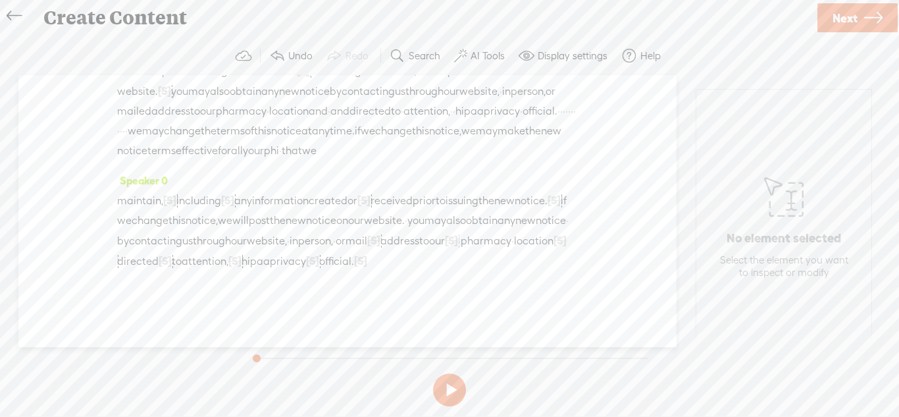
click at [458, 251] on span "·" at bounding box center [459, 241] width 3 height 20
click at [197, 239] on span "Delete" at bounding box center [194, 240] width 31 height 13
click at [522, 251] on span "·" at bounding box center [523, 241] width 3 height 20
click at [244, 240] on span "S" at bounding box center [241, 240] width 20 height 24
click at [435, 382] on button at bounding box center [449, 389] width 33 height 33
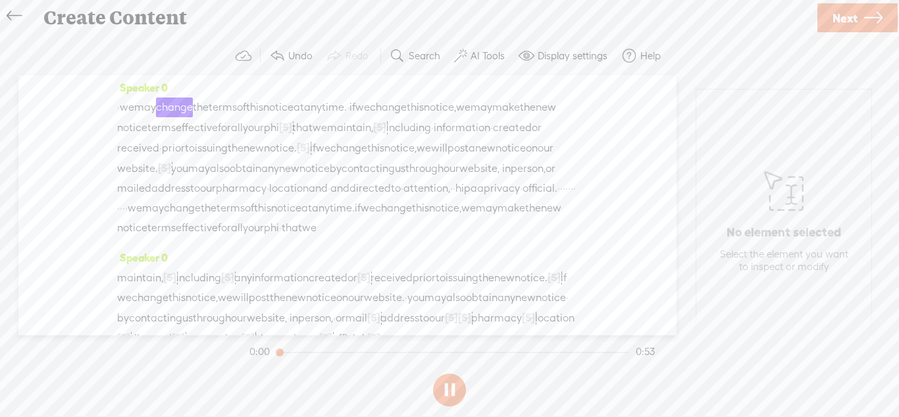
scroll to position [0, 0]
click at [371, 287] on span "[S]" at bounding box center [363, 281] width 13 height 12
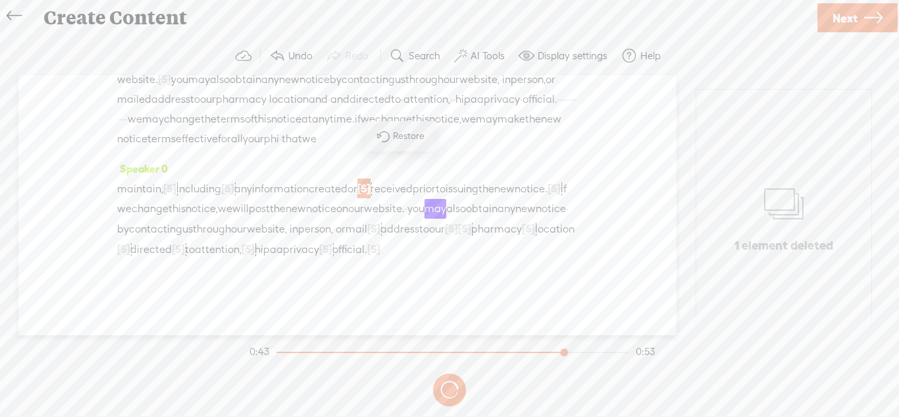
scroll to position [133, 0]
click at [400, 138] on span "Restore" at bounding box center [410, 136] width 35 height 13
click at [552, 206] on span "·" at bounding box center [553, 209] width 3 height 20
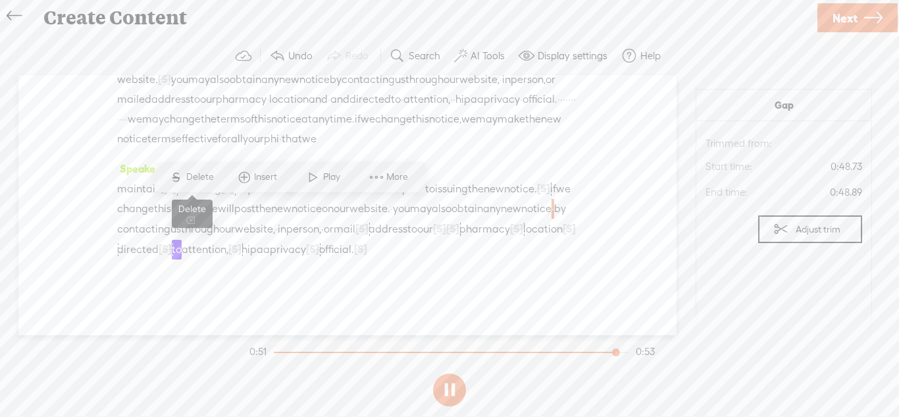
click at [200, 184] on span "S Delete" at bounding box center [192, 177] width 66 height 24
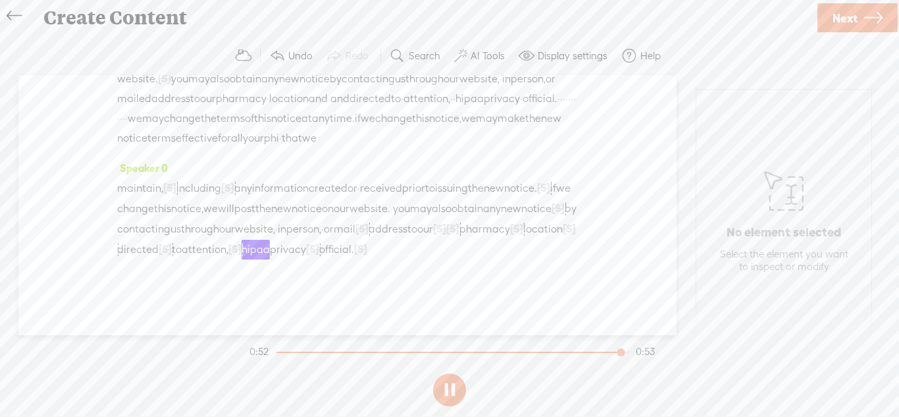
click at [446, 232] on span "[S]" at bounding box center [452, 229] width 13 height 12
click at [285, 197] on span "Restore" at bounding box center [290, 197] width 35 height 13
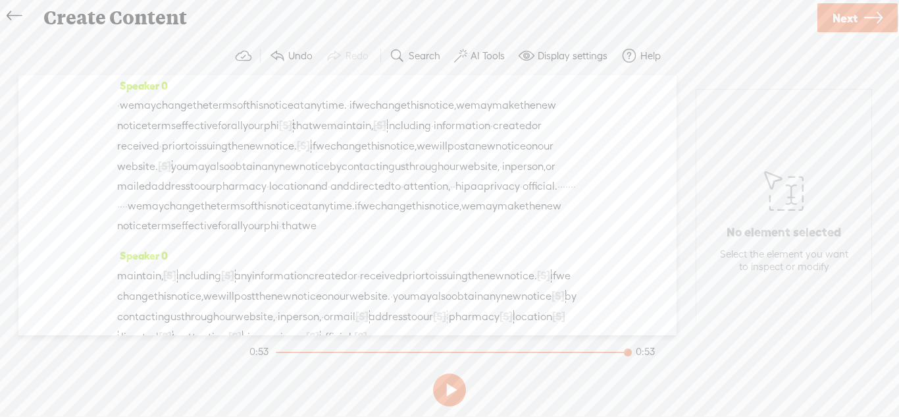
scroll to position [0, 0]
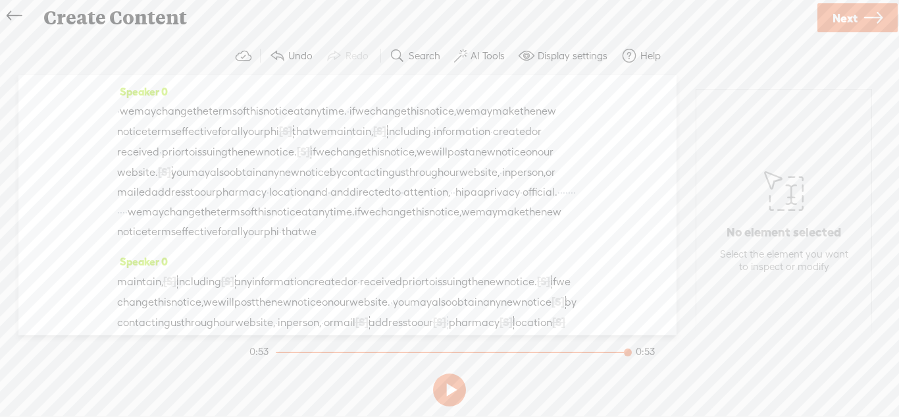
click at [292, 130] on span "[S]" at bounding box center [285, 131] width 13 height 12
click at [423, 97] on span "Restore" at bounding box center [434, 99] width 35 height 13
click at [436, 402] on section at bounding box center [450, 389] width 406 height 43
click at [443, 397] on button at bounding box center [449, 389] width 33 height 33
click at [287, 134] on span "·" at bounding box center [285, 132] width 3 height 20
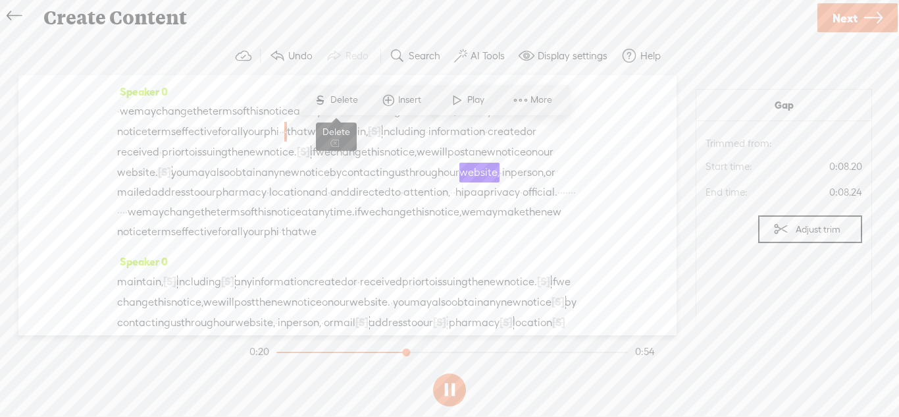
click at [343, 103] on span "Delete" at bounding box center [345, 99] width 31 height 13
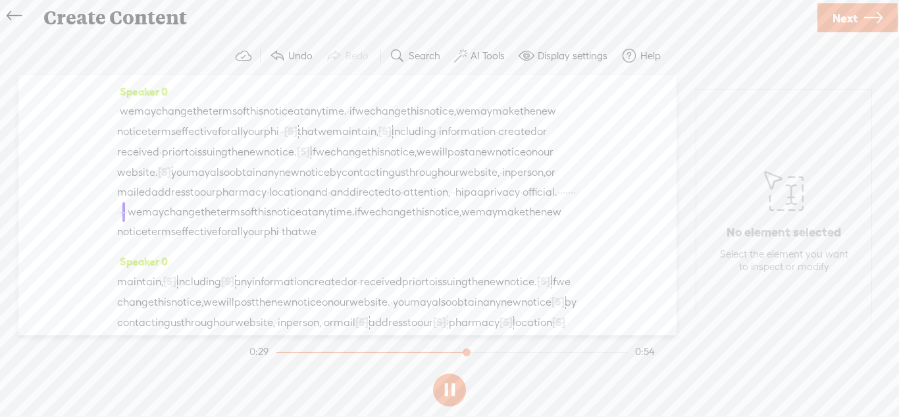
click at [450, 202] on span "·" at bounding box center [451, 192] width 3 height 20
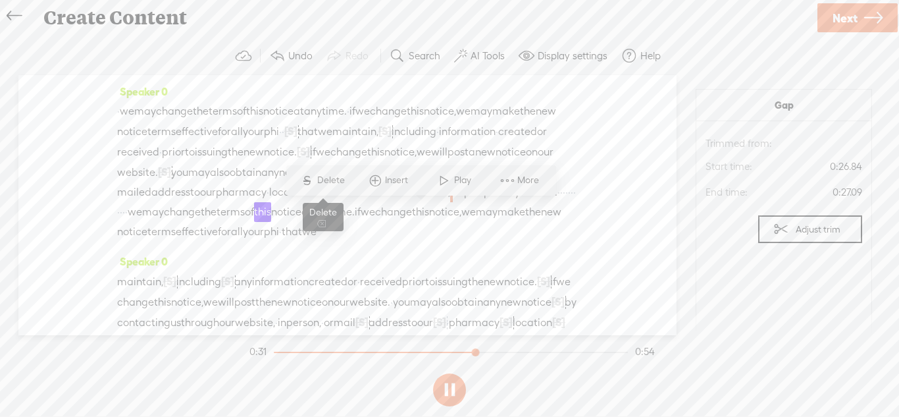
click at [327, 183] on span "Delete" at bounding box center [332, 180] width 31 height 13
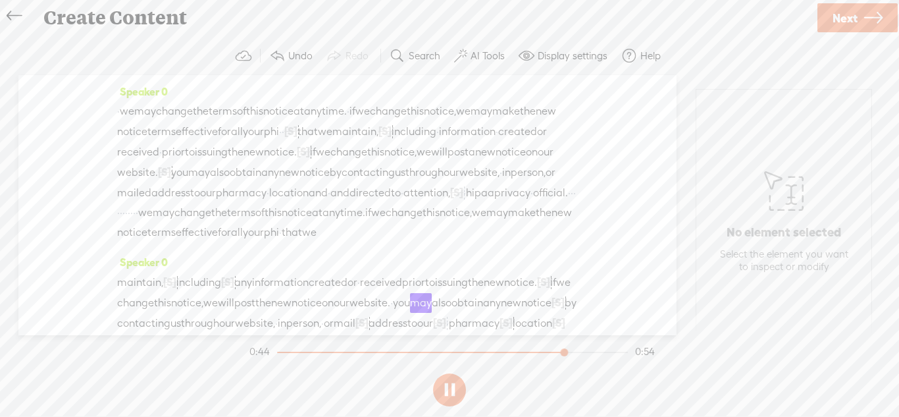
scroll to position [134, 0]
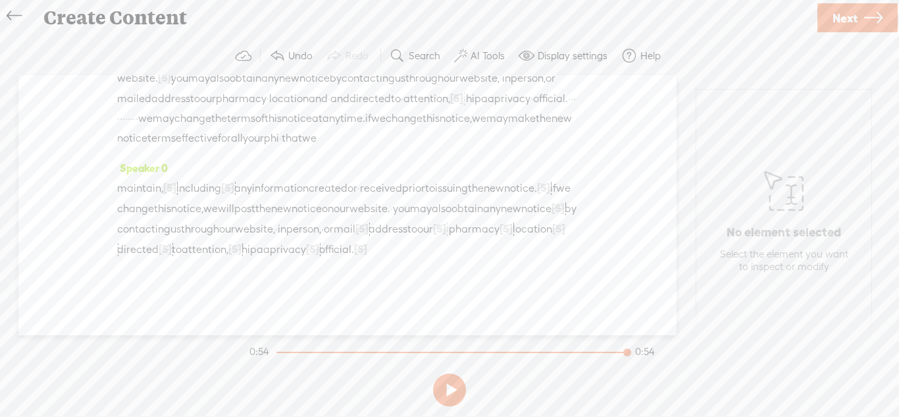
click at [433, 227] on span "[S]" at bounding box center [439, 229] width 13 height 12
click at [270, 193] on span "Restore" at bounding box center [272, 196] width 35 height 13
click at [847, 29] on span "Next" at bounding box center [845, 18] width 25 height 34
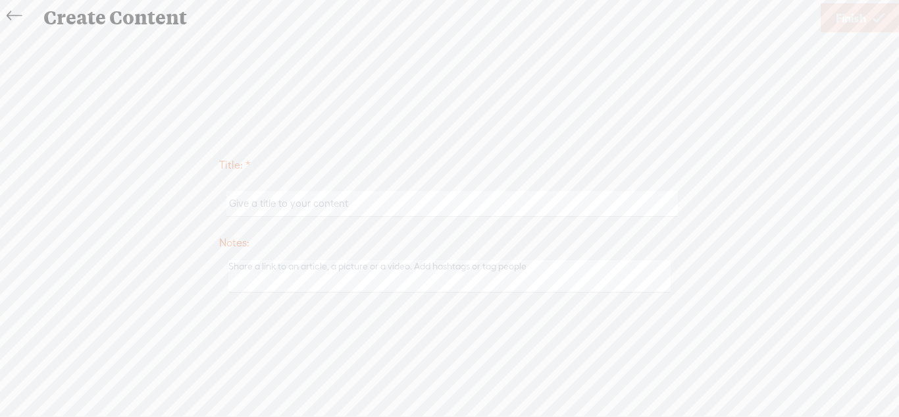
click at [472, 196] on input "text" at bounding box center [451, 204] width 451 height 26
type input "Notification take"
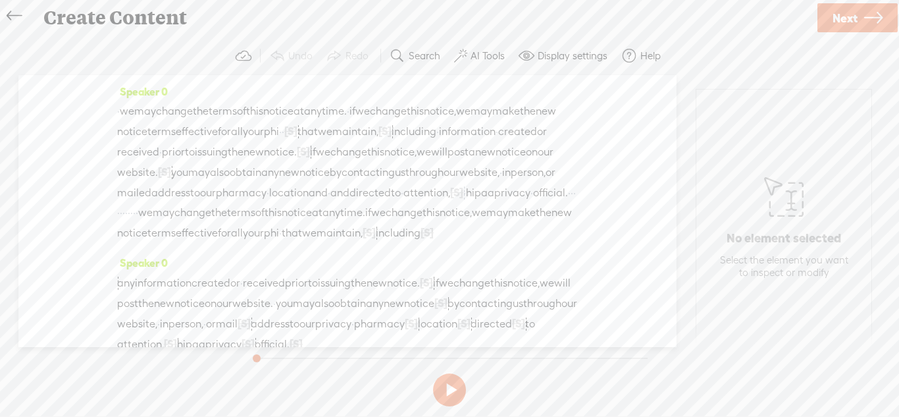
click at [848, 23] on span "Next" at bounding box center [845, 18] width 25 height 34
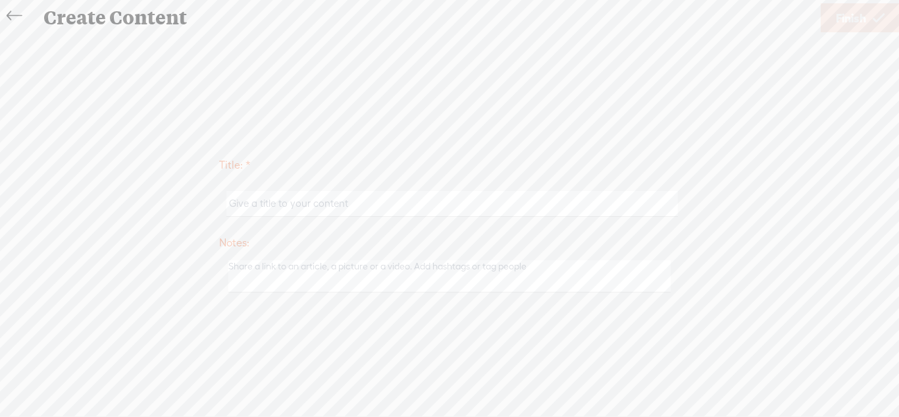
click at [504, 203] on input "text" at bounding box center [451, 204] width 451 height 26
type input "Notification take 3"
click at [837, 22] on span "Finish" at bounding box center [851, 18] width 30 height 34
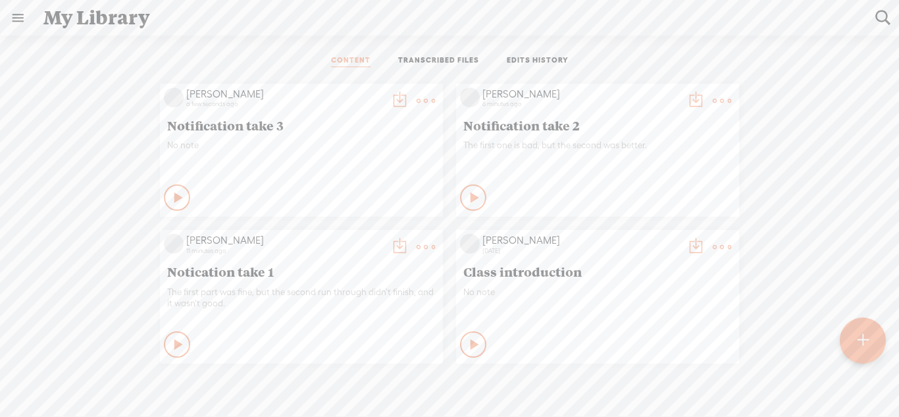
scroll to position [1, 0]
click at [417, 101] on t at bounding box center [426, 100] width 18 height 18
click at [399, 99] on t at bounding box center [399, 100] width 18 height 18
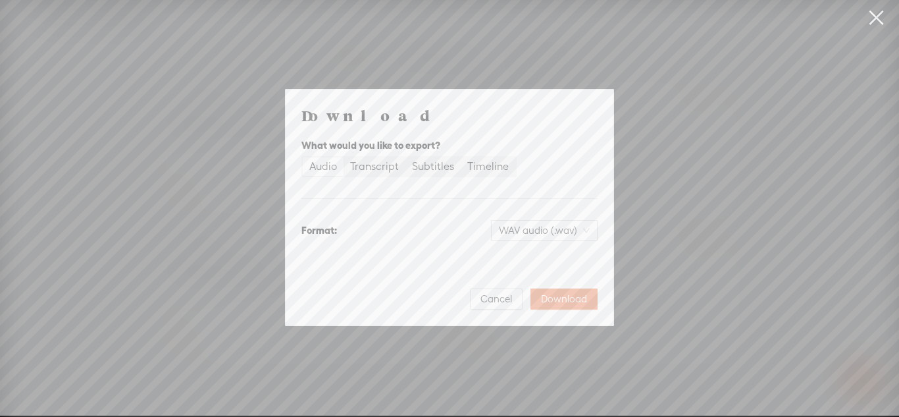
scroll to position [0, 0]
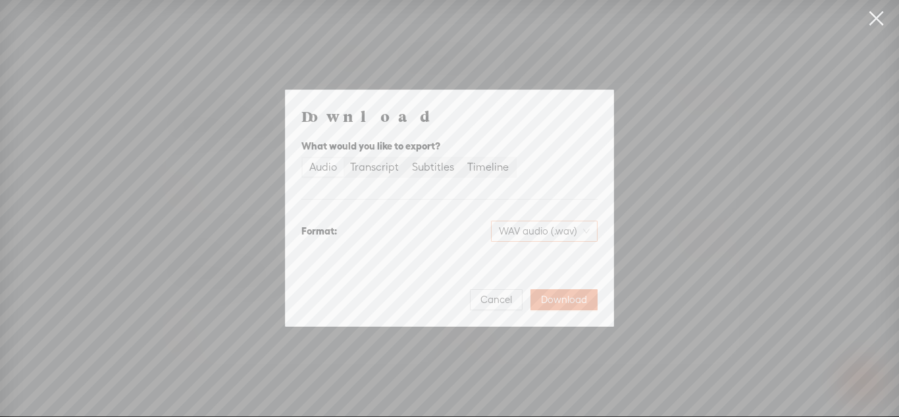
click at [527, 229] on span "WAV audio (.wav)" at bounding box center [544, 231] width 91 height 20
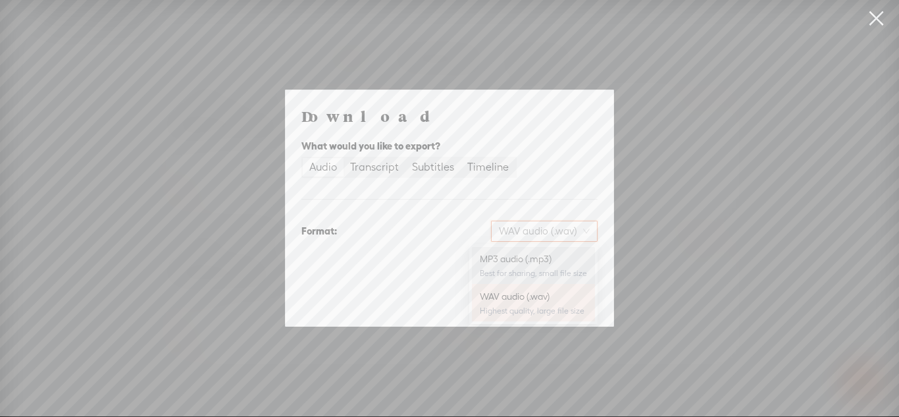
click at [523, 256] on div "MP3 audio (.mp3)" at bounding box center [533, 258] width 107 height 13
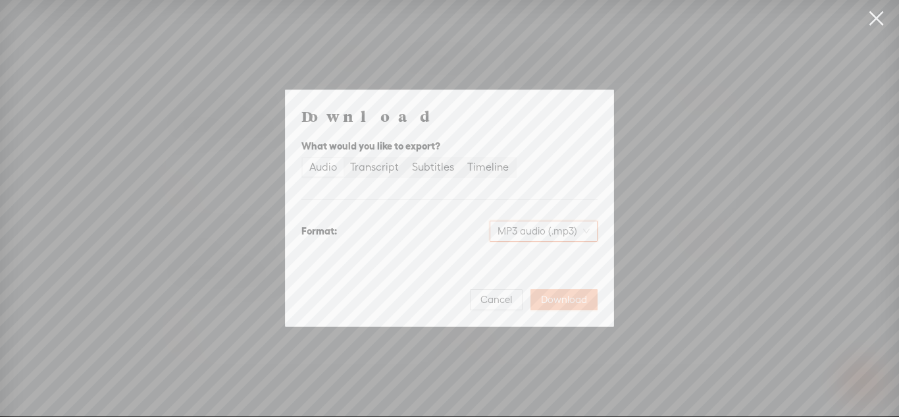
click at [570, 298] on span "Download" at bounding box center [564, 299] width 46 height 13
